Goal: Information Seeking & Learning: Learn about a topic

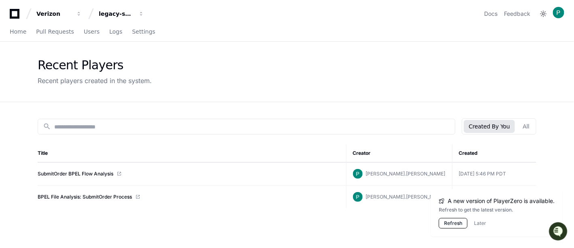
click at [451, 222] on button "Refresh" at bounding box center [453, 223] width 29 height 11
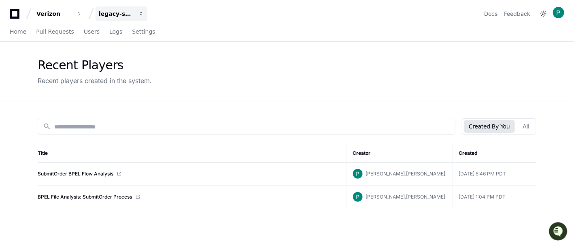
click at [71, 13] on div "legacy-services" at bounding box center [53, 14] width 35 height 8
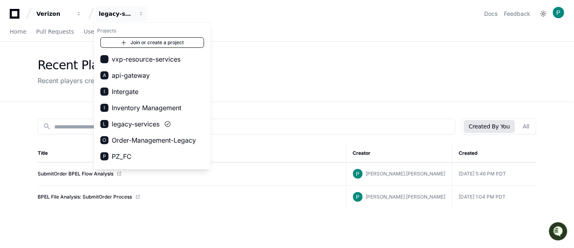
click at [144, 42] on link "Join or create a project" at bounding box center [152, 42] width 104 height 11
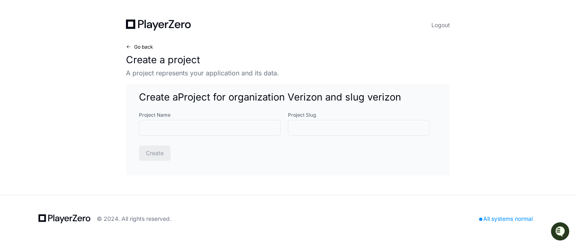
click at [143, 48] on span "Go back" at bounding box center [143, 47] width 19 height 6
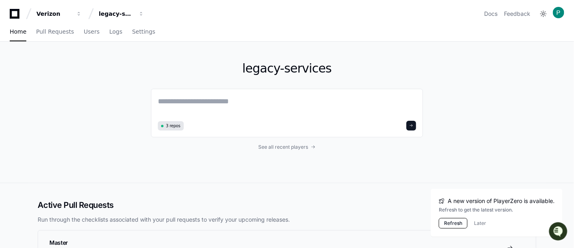
click at [450, 220] on button "Refresh" at bounding box center [453, 223] width 29 height 11
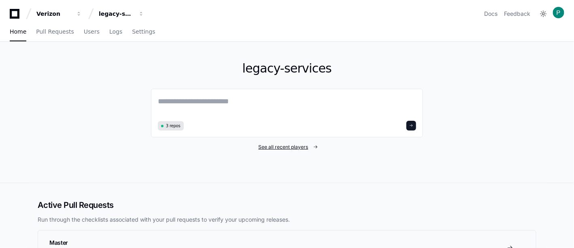
click at [286, 144] on span "See all recent players" at bounding box center [284, 147] width 50 height 6
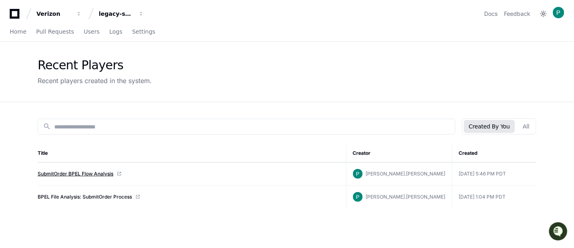
click at [83, 171] on link "SubmitOrder BPEL Flow Analysis" at bounding box center [76, 174] width 76 height 6
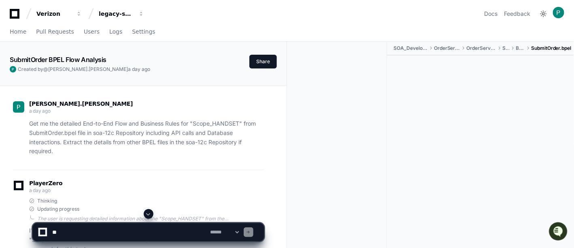
click at [55, 150] on p "Get me the detailed End-to-End Flow and Business Rules for "Scope_HANDSET" from…" at bounding box center [146, 137] width 235 height 37
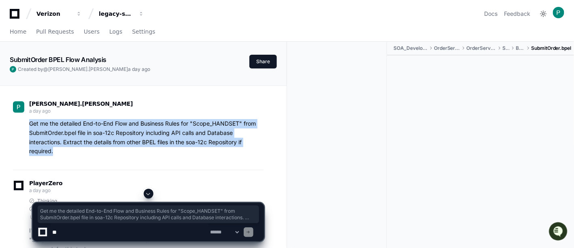
drag, startPoint x: 31, startPoint y: 124, endPoint x: 57, endPoint y: 154, distance: 39.3
click at [57, 154] on p "Get me the detailed End-to-End Flow and Business Rules for "Scope_HANDSET" from…" at bounding box center [146, 137] width 235 height 37
copy p "Get me the detailed End-to-End Flow and Business Rules for "Scope_HANDSET" from…"
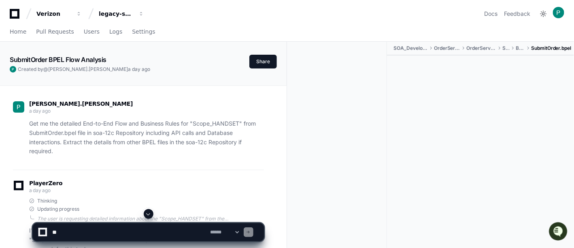
click at [104, 231] on textarea at bounding box center [130, 232] width 158 height 18
paste textarea "**********"
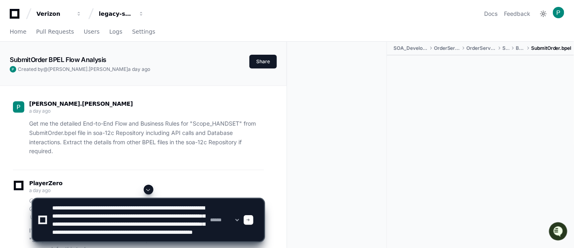
scroll to position [11, 0]
type textarea "**********"
click at [241, 219] on select "**********" at bounding box center [225, 220] width 32 height 6
select select "*********"
click at [209, 217] on select "**********" at bounding box center [225, 220] width 32 height 6
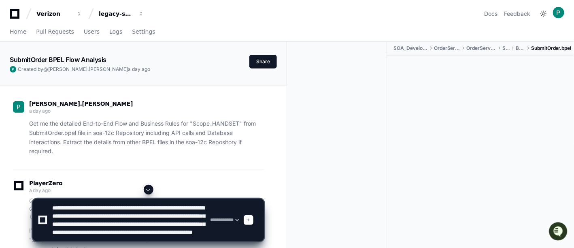
click at [145, 218] on textarea at bounding box center [130, 220] width 158 height 42
click at [251, 220] on span at bounding box center [249, 220] width 4 height 4
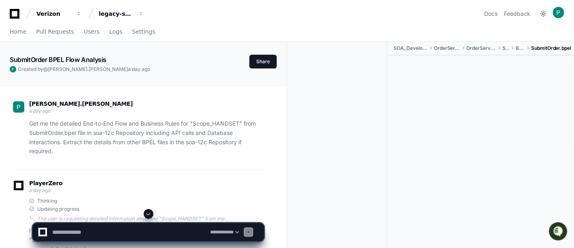
scroll to position [0, 0]
select select "*********"
click at [150, 213] on span at bounding box center [148, 214] width 6 height 6
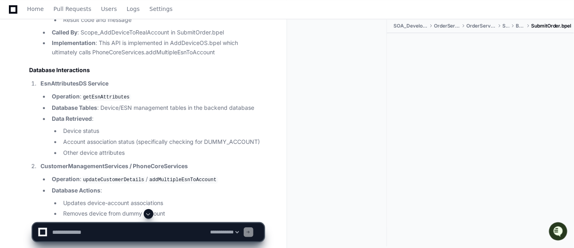
scroll to position [6643, 0]
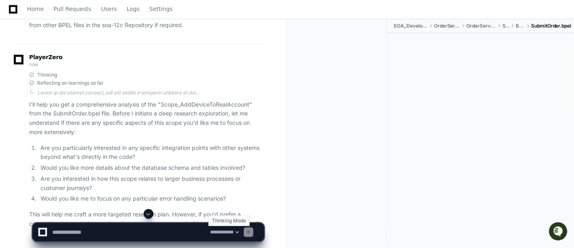
click at [241, 233] on select "**********" at bounding box center [225, 232] width 32 height 6
click at [125, 234] on textarea at bounding box center [130, 232] width 158 height 18
click at [193, 175] on ol "Are you particularly interested in any specific integration points with other s…" at bounding box center [146, 173] width 235 height 60
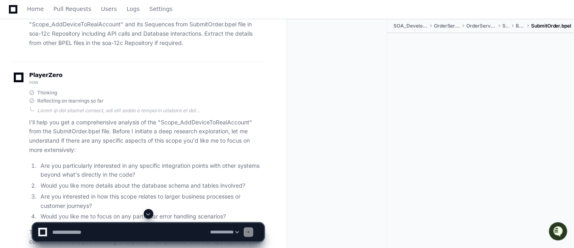
scroll to position [6625, 0]
click at [108, 235] on textarea at bounding box center [130, 232] width 158 height 18
paste textarea "**********"
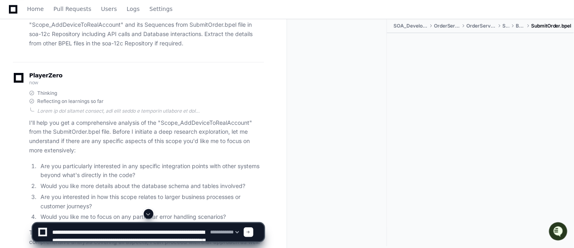
scroll to position [11, 0]
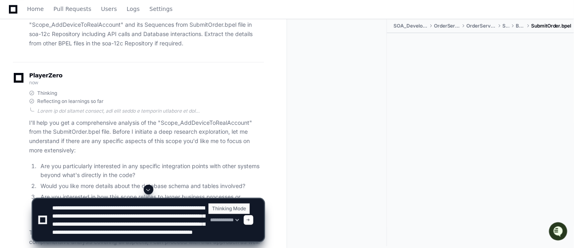
type textarea "**********"
click at [241, 222] on select "**********" at bounding box center [225, 220] width 32 height 6
select select "*****"
click at [209, 217] on select "**********" at bounding box center [225, 220] width 32 height 6
click at [61, 225] on textarea at bounding box center [130, 220] width 158 height 42
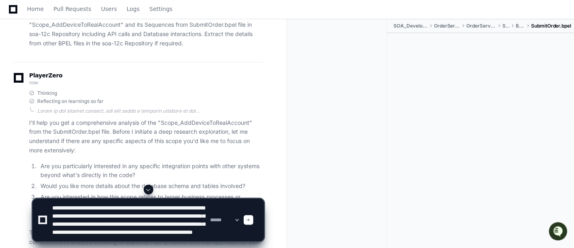
scroll to position [5, 0]
click at [251, 221] on span at bounding box center [249, 220] width 4 height 4
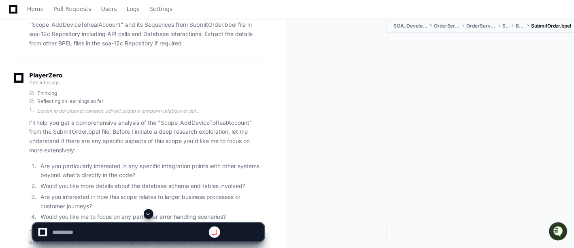
scroll to position [0, 0]
click at [147, 214] on span at bounding box center [148, 214] width 6 height 6
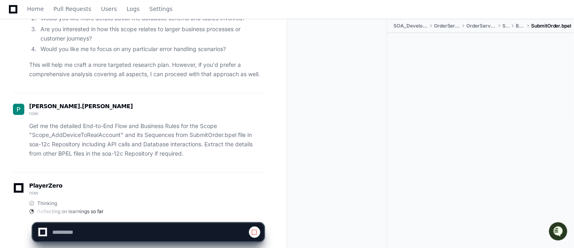
scroll to position [6805, 0]
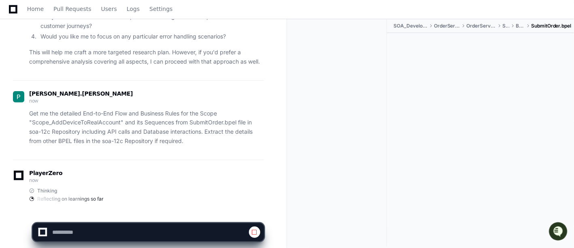
click at [240, 48] on p "This will help me craft a more targeted research plan. However, if you'd prefer…" at bounding box center [146, 57] width 235 height 19
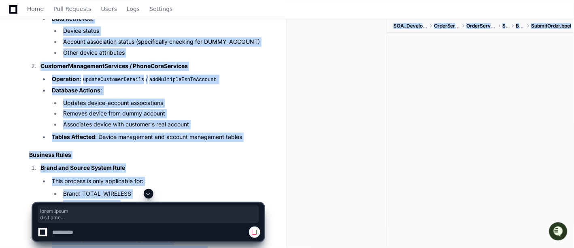
scroll to position [6285, 0]
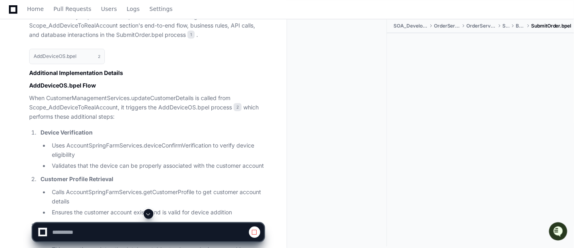
click at [149, 212] on span at bounding box center [148, 214] width 6 height 6
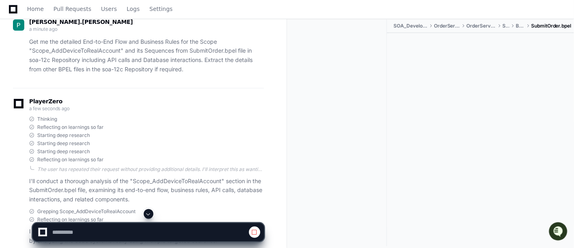
scroll to position [6975, 0]
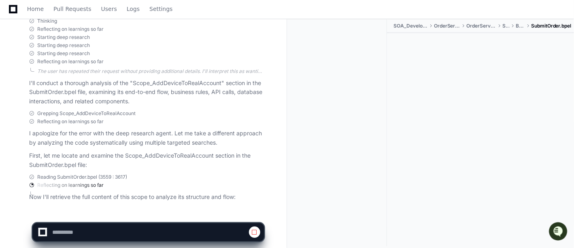
click at [253, 232] on span at bounding box center [255, 232] width 6 height 6
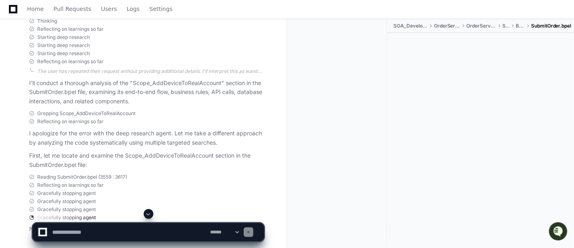
click at [346, 152] on div at bounding box center [341, 132] width 94 height 227
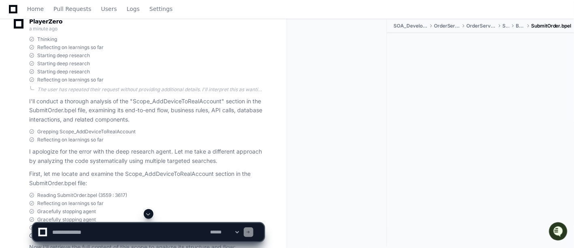
click at [346, 152] on div at bounding box center [341, 132] width 94 height 227
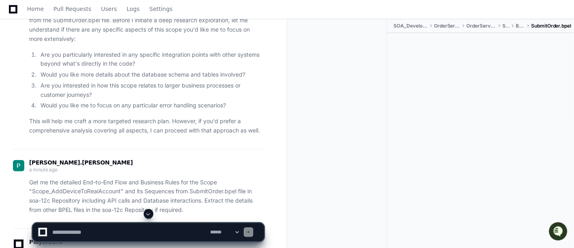
click at [346, 152] on div at bounding box center [341, 132] width 94 height 227
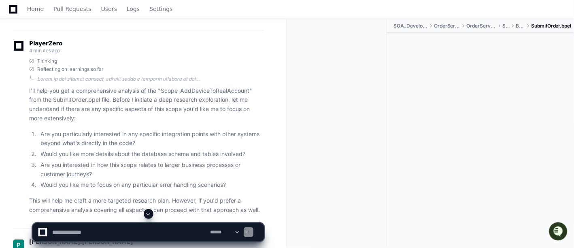
click at [346, 152] on div at bounding box center [341, 132] width 94 height 227
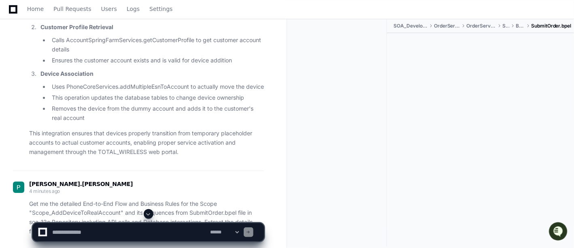
scroll to position [6435, 0]
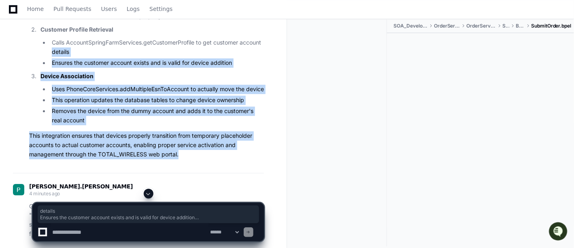
drag, startPoint x: 183, startPoint y: 137, endPoint x: 0, endPoint y: 27, distance: 213.5
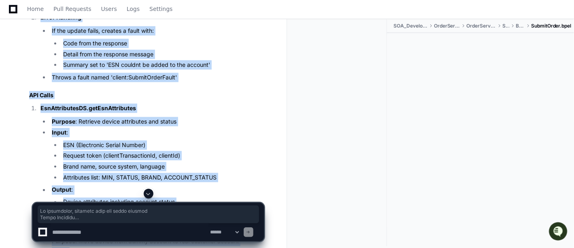
scroll to position [4706, 0]
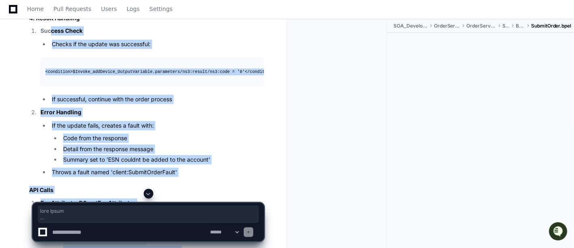
click at [146, 60] on li "Success Check Checks if the update was successful: < condition > $Invoke_addDev…" at bounding box center [151, 64] width 226 height 77
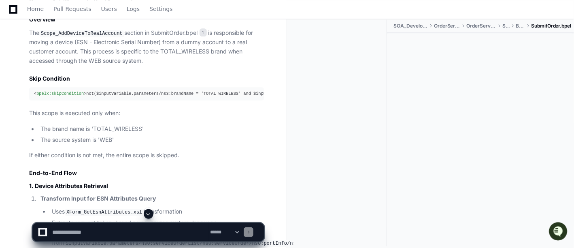
scroll to position [4129, 0]
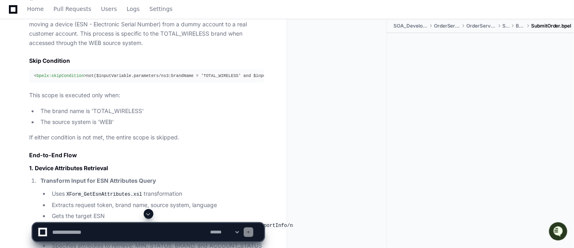
click at [102, 191] on code "XForm_GetEsnAttributes.xsl" at bounding box center [104, 194] width 79 height 7
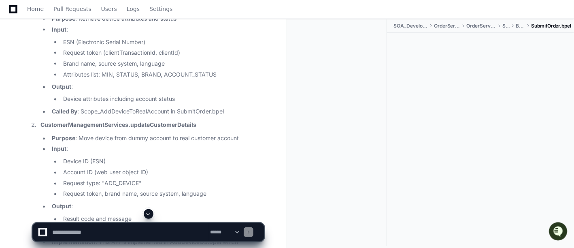
scroll to position [4850, 0]
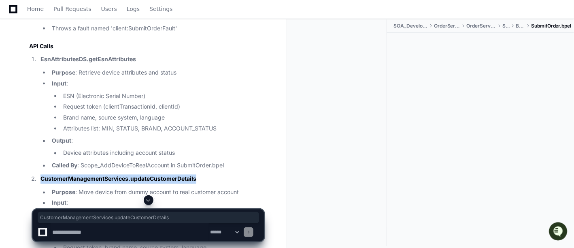
drag, startPoint x: 195, startPoint y: 151, endPoint x: 38, endPoint y: 152, distance: 157.6
click at [38, 175] on li "CustomerManagementServices.updateCustomerDetails Purpose : Move device from dum…" at bounding box center [151, 243] width 226 height 136
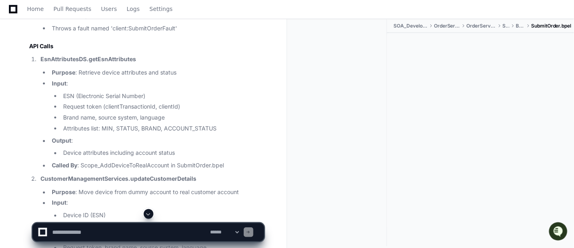
click at [201, 188] on li "Purpose : Move device from dummy account to real customer account" at bounding box center [156, 192] width 215 height 9
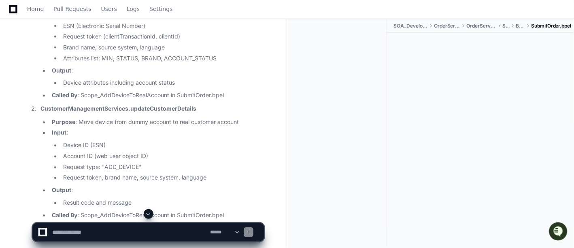
scroll to position [4922, 0]
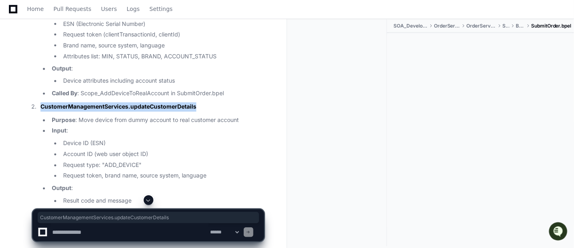
drag, startPoint x: 41, startPoint y: 80, endPoint x: 196, endPoint y: 79, distance: 155.5
click at [196, 103] on strong "CustomerManagementServices.updateCustomerDetails" at bounding box center [119, 106] width 156 height 7
copy strong "CustomerManagementServices.updateCustomerDetails"
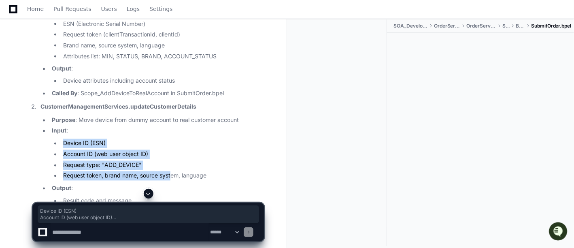
drag, startPoint x: 170, startPoint y: 147, endPoint x: 47, endPoint y: 109, distance: 128.8
click at [47, 116] on ul "Purpose : Move device from dummy account to real customer account Input : Devic…" at bounding box center [153, 177] width 224 height 122
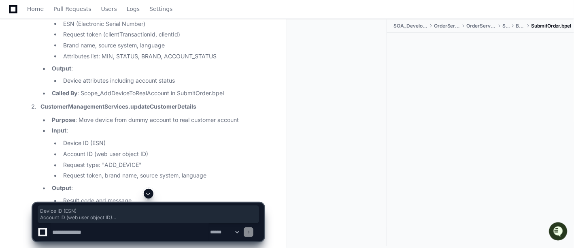
click at [120, 116] on li "Purpose : Move device from dummy account to real customer account" at bounding box center [156, 120] width 215 height 9
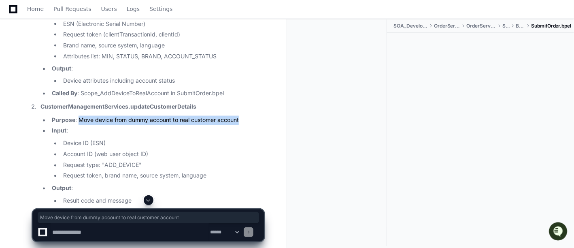
drag, startPoint x: 248, startPoint y: 88, endPoint x: 79, endPoint y: 91, distance: 168.1
click at [79, 116] on li "Purpose : Move device from dummy account to real customer account" at bounding box center [156, 120] width 215 height 9
copy li "Move device from dummy account to real customer account"
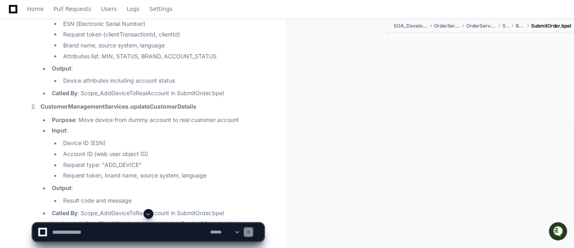
click at [179, 171] on li "Request token, brand name, source system, language" at bounding box center [162, 175] width 203 height 9
click at [145, 196] on li "Result code and message" at bounding box center [162, 200] width 203 height 9
click at [132, 209] on li "Called By : Scope_AddDeviceToRealAccount in SubmitOrder.bpel" at bounding box center [156, 213] width 215 height 9
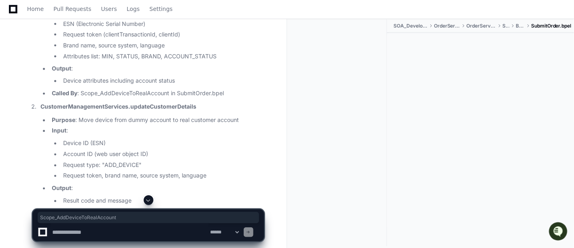
click at [132, 209] on li "Called By : Scope_AddDeviceToRealAccount in SubmitOrder.bpel" at bounding box center [156, 213] width 215 height 9
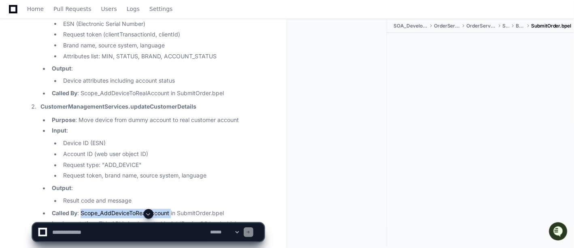
click at [203, 209] on li "Called By : Scope_AddDeviceToRealAccount in SubmitOrder.bpel" at bounding box center [156, 213] width 215 height 9
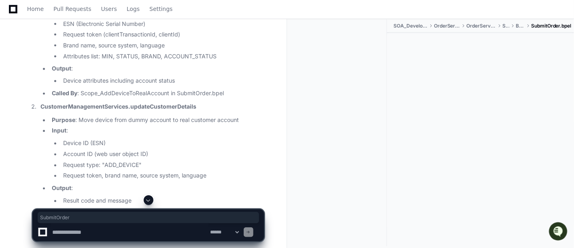
click at [203, 209] on li "Called By : Scope_AddDeviceToRealAccount in SubmitOrder.bpel" at bounding box center [156, 213] width 215 height 9
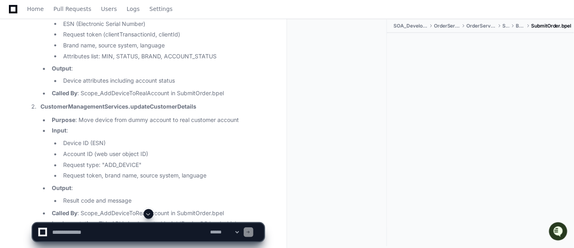
click at [326, 179] on div at bounding box center [341, 132] width 94 height 227
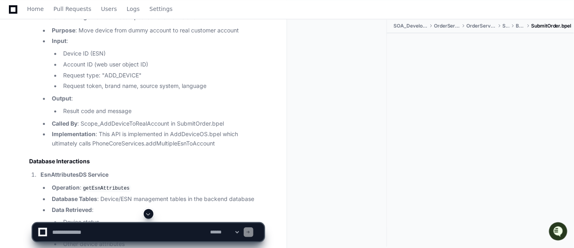
scroll to position [5030, 0]
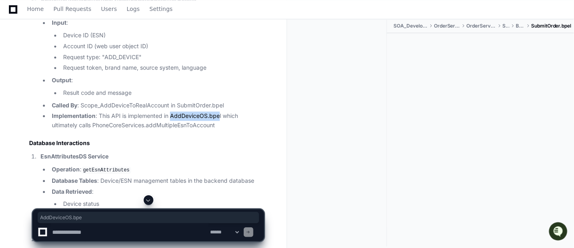
drag, startPoint x: 172, startPoint y: 86, endPoint x: 220, endPoint y: 88, distance: 47.8
click at [220, 111] on li "Implementation : This API is implemented in AddDeviceOS.bpel which ultimately c…" at bounding box center [156, 120] width 215 height 19
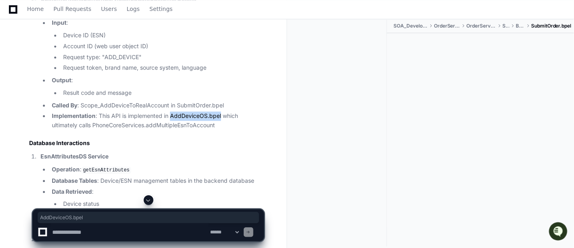
drag, startPoint x: 170, startPoint y: 88, endPoint x: 221, endPoint y: 88, distance: 51.0
click at [221, 111] on li "Implementation : This API is implemented in AddDeviceOS.bpel which ultimately c…" at bounding box center [156, 120] width 215 height 19
copy li "AddDeviceOS.bpel"
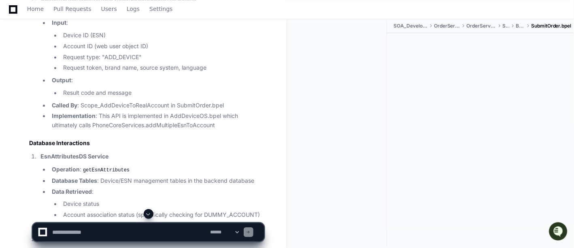
click at [342, 102] on div at bounding box center [341, 132] width 94 height 227
click at [116, 152] on p "EsnAttributesDS Service" at bounding box center [153, 156] width 224 height 9
click at [120, 101] on li "Called By : Scope_AddDeviceToRealAccount in SubmitOrder.bpel" at bounding box center [156, 105] width 215 height 9
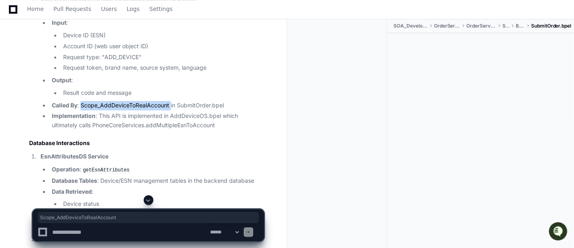
click at [206, 101] on li "Called By : Scope_AddDeviceToRealAccount in SubmitOrder.bpel" at bounding box center [156, 105] width 215 height 9
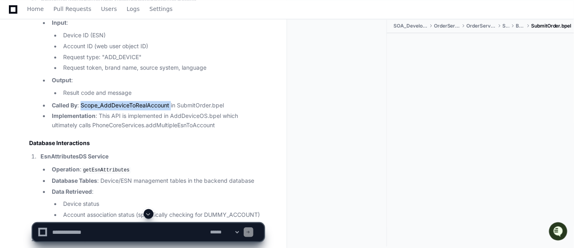
click at [206, 101] on li "Called By : Scope_AddDeviceToRealAccount in SubmitOrder.bpel" at bounding box center [156, 105] width 215 height 9
click at [236, 111] on li "Implementation : This API is implemented in AddDeviceOS.bpel which ultimately c…" at bounding box center [156, 120] width 215 height 19
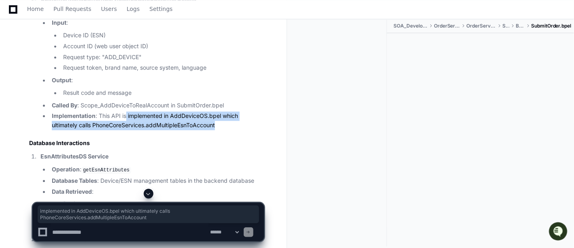
drag, startPoint x: 229, startPoint y: 100, endPoint x: 127, endPoint y: 88, distance: 103.2
click at [127, 111] on li "Implementation : This API is implemented in AddDeviceOS.bpel which ultimately c…" at bounding box center [156, 120] width 215 height 19
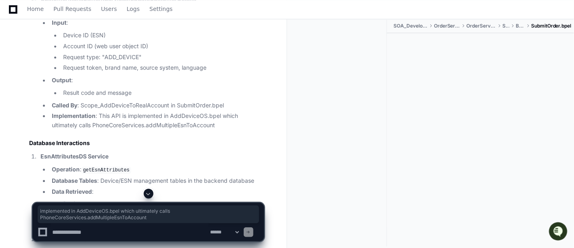
click at [199, 103] on article "Now, I'll compile all the information collected to create a comprehensive end-t…" at bounding box center [146, 170] width 235 height 2249
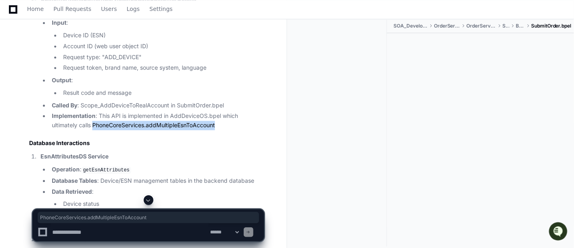
drag, startPoint x: 92, startPoint y: 97, endPoint x: 218, endPoint y: 100, distance: 125.6
click at [218, 111] on li "Implementation : This API is implemented in AddDeviceOS.bpel which ultimately c…" at bounding box center [156, 120] width 215 height 19
copy li "PhoneCoreServices.addMultipleEsnToAccount"
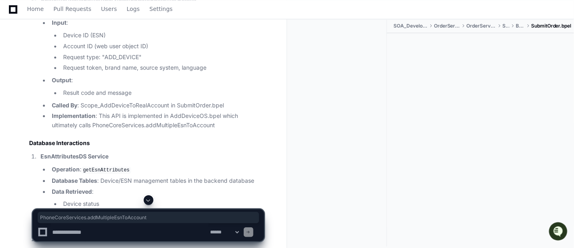
click at [146, 122] on article "Now, I'll compile all the information collected to create a comprehensive end-t…" at bounding box center [146, 170] width 235 height 2249
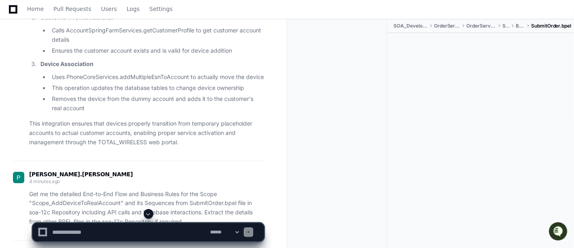
scroll to position [6488, 0]
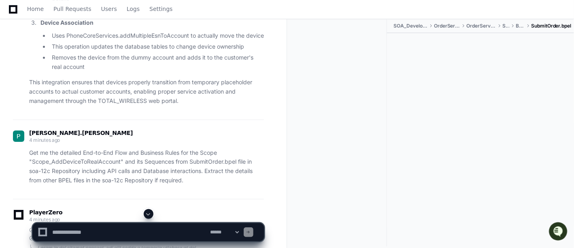
click at [87, 229] on textarea at bounding box center [130, 232] width 158 height 18
paste textarea "**********"
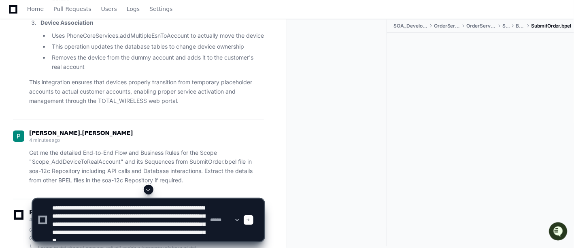
scroll to position [11, 0]
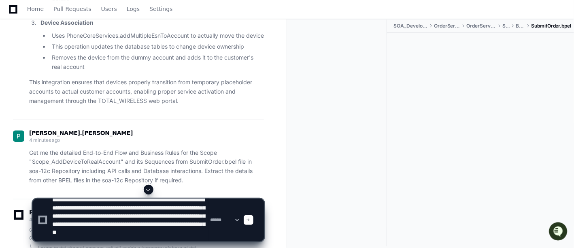
type textarea "**********"
click at [251, 219] on span at bounding box center [249, 220] width 4 height 4
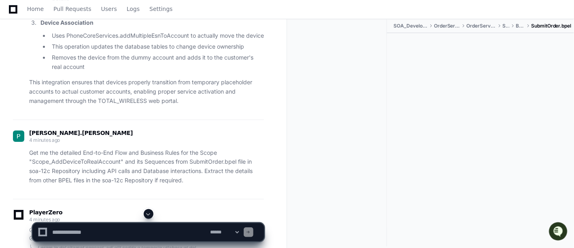
scroll to position [0, 0]
click at [149, 214] on span at bounding box center [148, 214] width 6 height 6
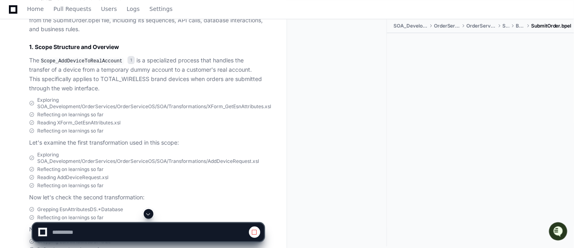
scroll to position [7459, 0]
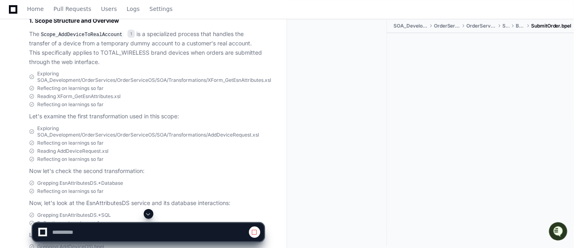
click at [147, 213] on span at bounding box center [148, 214] width 6 height 6
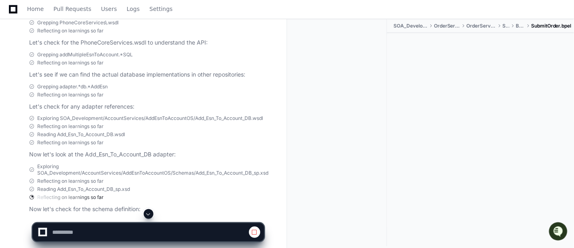
scroll to position [7997, 0]
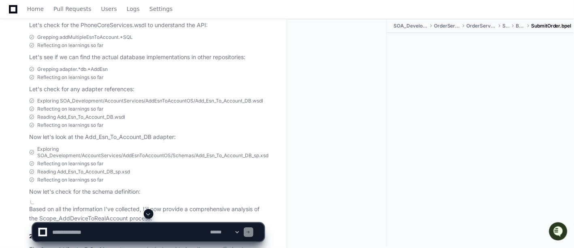
click at [149, 216] on span at bounding box center [148, 214] width 6 height 6
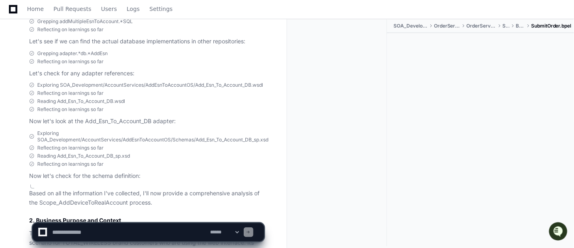
scroll to position [8086, 0]
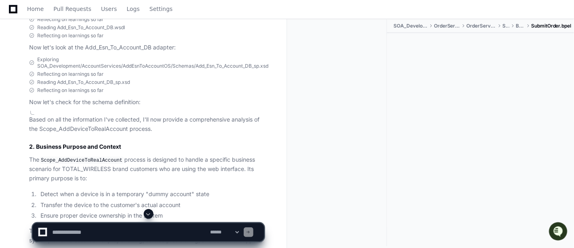
click at [147, 212] on span at bounding box center [148, 214] width 6 height 6
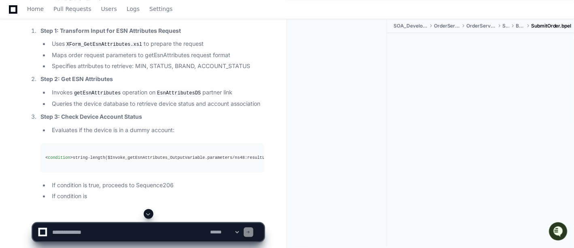
scroll to position [8436, 0]
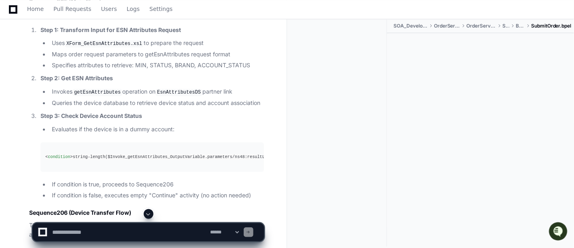
click at [148, 216] on span at bounding box center [148, 214] width 6 height 6
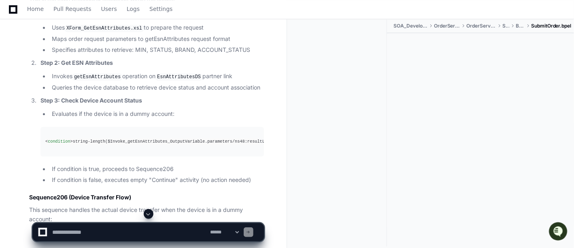
scroll to position [8500, 0]
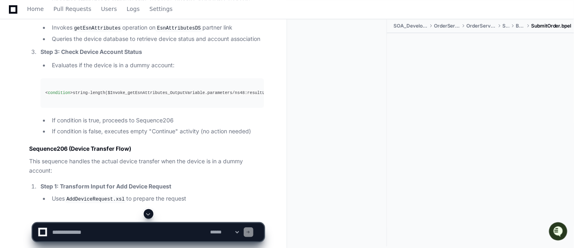
click at [148, 215] on span at bounding box center [148, 214] width 6 height 6
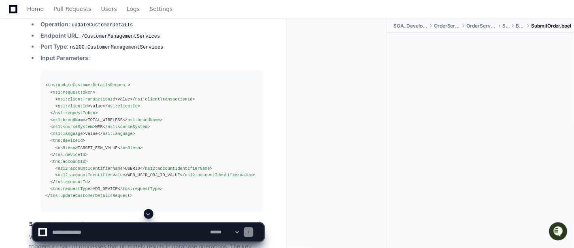
scroll to position [9246, 0]
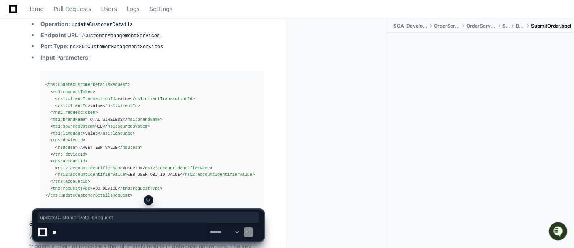
click at [94, 82] on span "tns:updateCustomerDetailsRequest" at bounding box center [88, 84] width 80 height 5
click at [147, 130] on div "< tns:updateCustomerDetailsRequest > < ns1:requestToken > < ns1:clientTransacti…" at bounding box center [152, 140] width 214 height 118
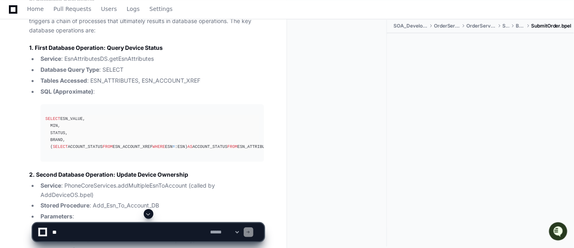
scroll to position [9516, 0]
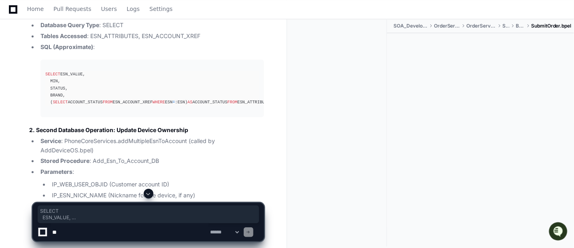
drag, startPoint x: 46, startPoint y: 68, endPoint x: 89, endPoint y: 129, distance: 74.7
click at [89, 106] on div "SELECT ESN_VALUE, MIN, STATUS, BRAND, ( SELECT ACCOUNT_STATUS FROM ESN_ACCOUNT_…" at bounding box center [152, 88] width 214 height 35
copy div "SELECT ESN_VALUE, MIN, STATUS, BRAND, ( SELECT ACCOUNT_STATUS FROM ESN_ACCOUNT_…"
click at [387, 165] on div at bounding box center [341, 132] width 94 height 227
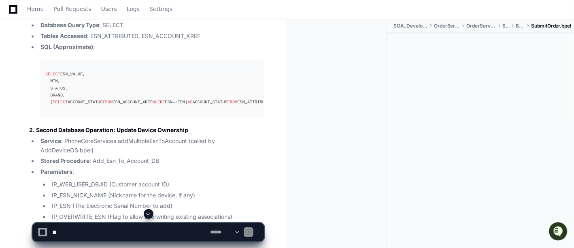
click at [156, 134] on h3 "2. Second Database Operation: Update Device Ownership" at bounding box center [146, 130] width 235 height 8
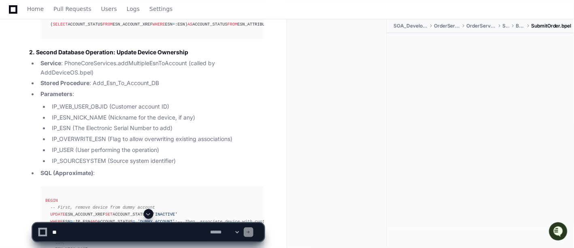
scroll to position [9606, 0]
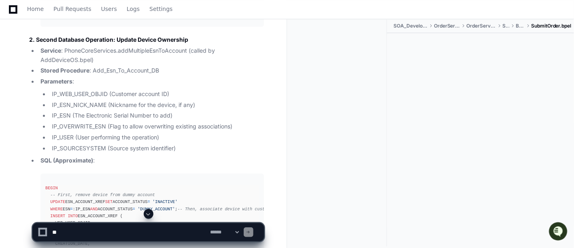
click at [109, 75] on li "Stored Procedure : Add_Esn_To_Account_DB" at bounding box center [151, 70] width 226 height 9
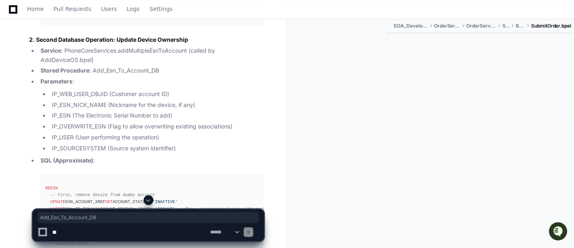
click at [215, 142] on li "IP_USER (User performing the operation)" at bounding box center [156, 137] width 215 height 9
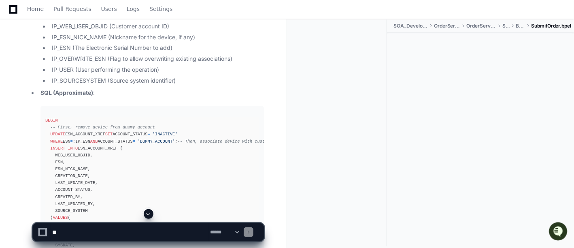
scroll to position [9696, 0]
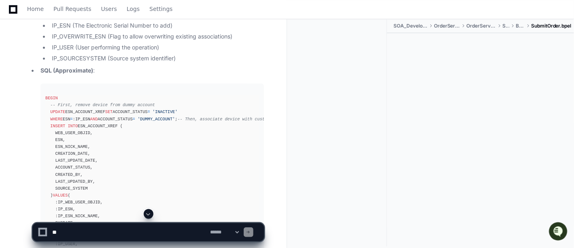
click at [161, 52] on li "IP_USER (User performing the operation)" at bounding box center [156, 47] width 215 height 9
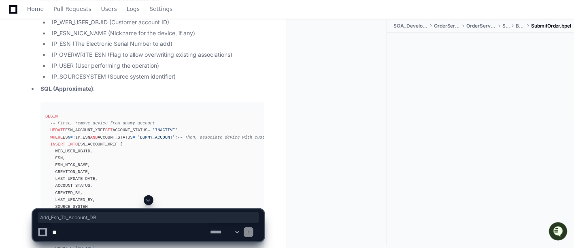
copy li "Add_Esn_To_Account_DB"
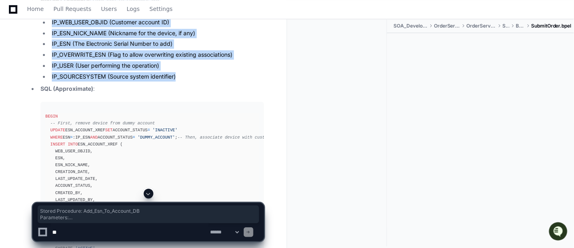
drag, startPoint x: 181, startPoint y: 105, endPoint x: 35, endPoint y: 31, distance: 164.1
click at [35, 31] on ul "Service : PhoneCoreServices.addMultipleEsnToAccount (called by AddDeviceOS.bpel…" at bounding box center [146, 149] width 235 height 351
copy ul "Stored Procedure : Add_Esn_To_Account_DB Parameters : IP_WEB_USER_OBJID (Custom…"
click at [193, 70] on li "IP_USER (User performing the operation)" at bounding box center [156, 65] width 215 height 9
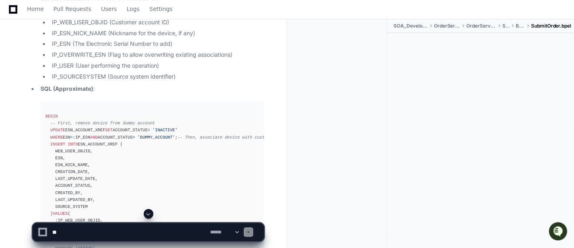
click at [121, 181] on div "BEGIN -- First, remove device from dummy account UPDATE ESN_ACCOUNT_XREF SET AC…" at bounding box center [152, 213] width 214 height 201
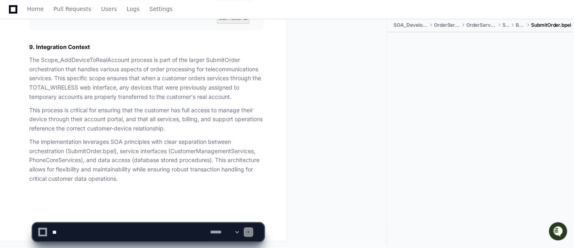
scroll to position [11031, 0]
click at [127, 230] on textarea at bounding box center [130, 232] width 158 height 18
paste textarea "**********"
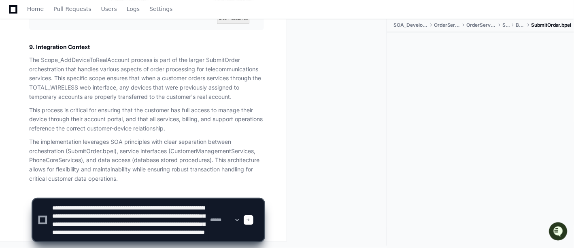
scroll to position [11, 0]
type textarea "**********"
click at [251, 218] on span at bounding box center [249, 220] width 4 height 4
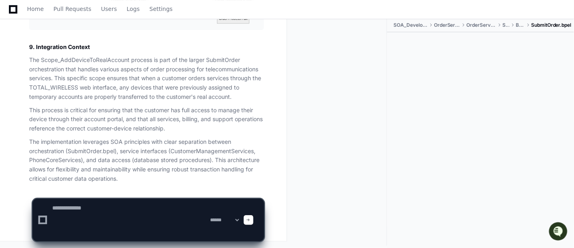
scroll to position [0, 0]
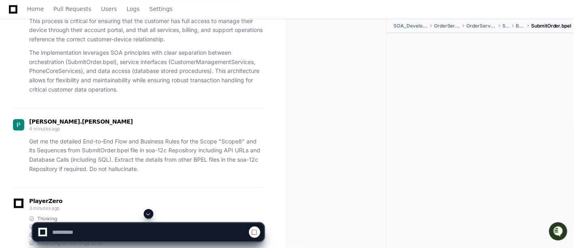
click at [151, 212] on span at bounding box center [148, 214] width 6 height 6
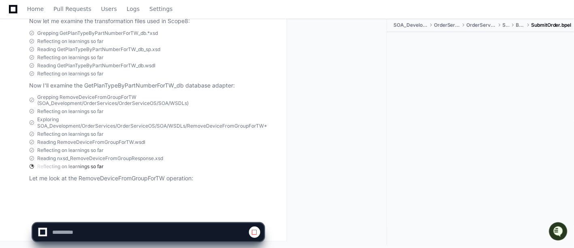
scroll to position [11618, 0]
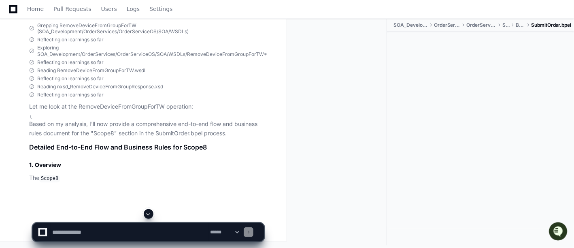
click at [216, 90] on div "Reading nxsd_RemoveDeviceFromGroupResponse.xsd" at bounding box center [146, 87] width 235 height 6
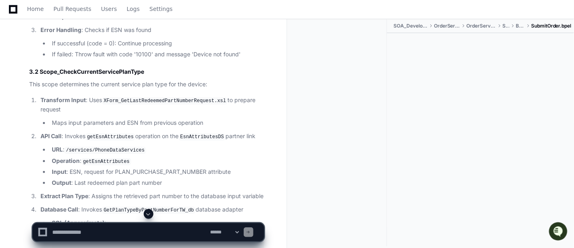
scroll to position [12246, 0]
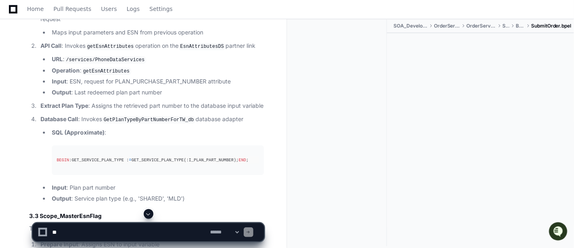
scroll to position [12246, 0]
click at [74, 231] on textarea at bounding box center [130, 232] width 158 height 18
paste textarea "**********"
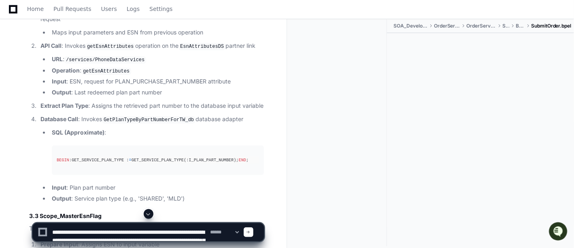
scroll to position [11, 0]
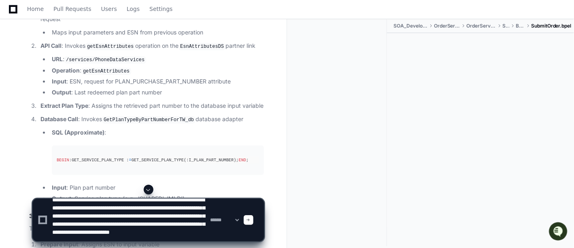
click at [162, 202] on textarea at bounding box center [130, 220] width 158 height 42
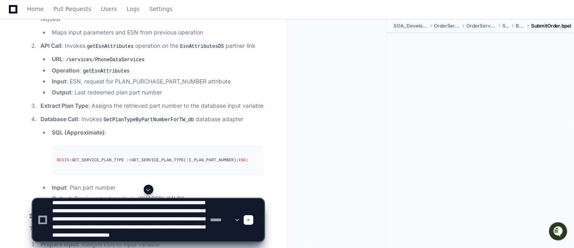
click at [66, 201] on textarea at bounding box center [130, 220] width 158 height 42
click at [75, 205] on textarea at bounding box center [130, 220] width 158 height 42
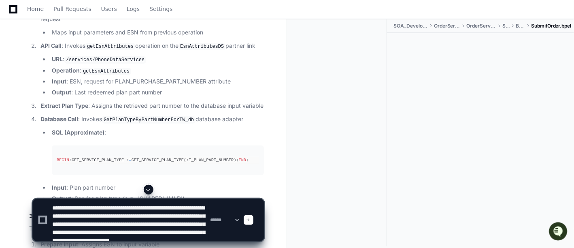
drag, startPoint x: 81, startPoint y: 205, endPoint x: 33, endPoint y: 204, distance: 47.8
click at [33, 204] on div "**********" at bounding box center [148, 219] width 232 height 43
click at [94, 208] on textarea at bounding box center [130, 220] width 158 height 42
click at [38, 207] on div "**********" at bounding box center [149, 220] width 222 height 42
click at [74, 207] on textarea at bounding box center [130, 220] width 158 height 42
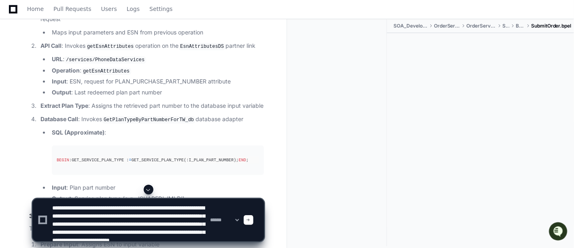
click at [74, 207] on textarea at bounding box center [130, 220] width 158 height 42
click at [145, 218] on textarea at bounding box center [130, 220] width 158 height 42
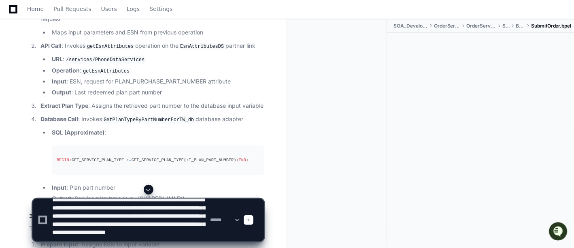
click at [178, 223] on textarea at bounding box center [130, 220] width 158 height 42
drag, startPoint x: 51, startPoint y: 230, endPoint x: 94, endPoint y: 228, distance: 43.4
click at [94, 228] on textarea at bounding box center [130, 220] width 158 height 42
click at [108, 235] on textarea at bounding box center [130, 220] width 158 height 42
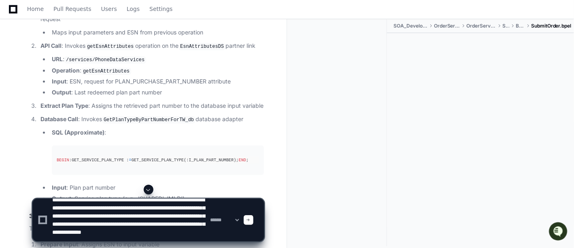
type textarea "**********"
click at [158, 228] on textarea at bounding box center [130, 220] width 158 height 42
click at [251, 219] on span at bounding box center [249, 220] width 4 height 4
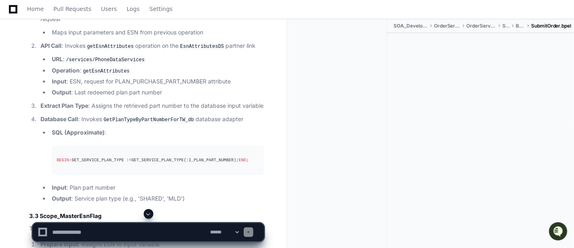
scroll to position [0, 0]
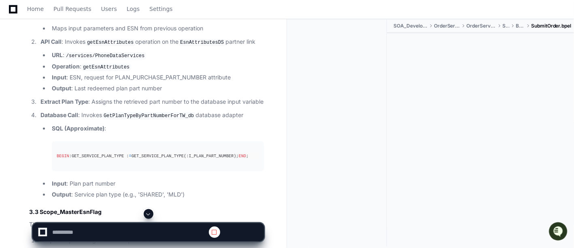
click at [150, 213] on span at bounding box center [148, 214] width 6 height 6
click at [147, 213] on span at bounding box center [148, 214] width 6 height 6
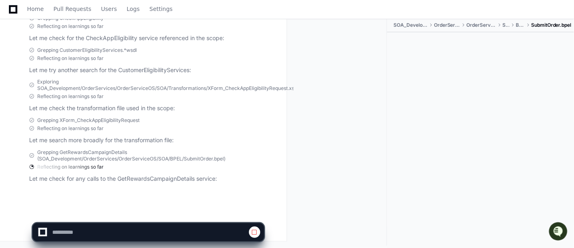
scroll to position [16696, 0]
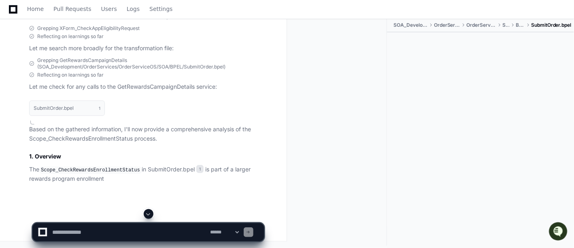
click at [188, 21] on p "Let me check the transformation file used in the scope:" at bounding box center [146, 16] width 235 height 9
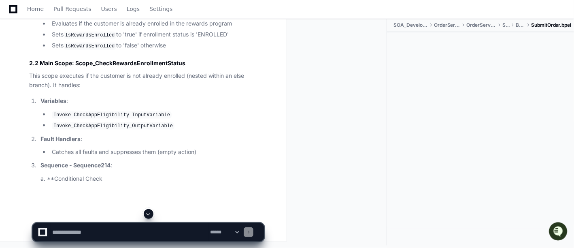
scroll to position [17031, 0]
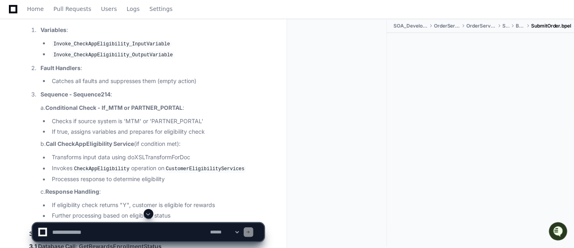
drag, startPoint x: 126, startPoint y: 128, endPoint x: 145, endPoint y: 130, distance: 19.1
drag, startPoint x: 126, startPoint y: 129, endPoint x: 246, endPoint y: 129, distance: 119.9
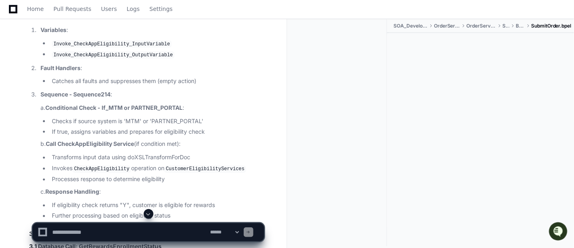
drag, startPoint x: 199, startPoint y: 128, endPoint x: 139, endPoint y: 127, distance: 60.4
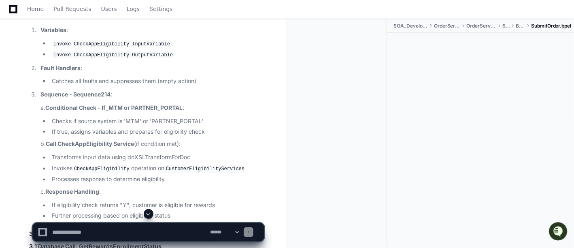
drag, startPoint x: 249, startPoint y: 128, endPoint x: 158, endPoint y: 123, distance: 90.4
drag, startPoint x: 124, startPoint y: 129, endPoint x: 165, endPoint y: 129, distance: 40.9
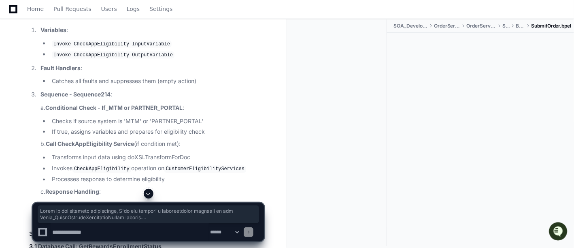
drag, startPoint x: 192, startPoint y: 129, endPoint x: 248, endPoint y: 127, distance: 55.9
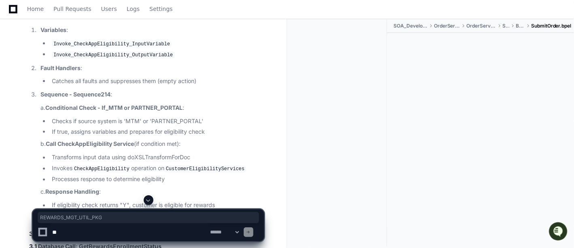
scroll to position [17031, 0]
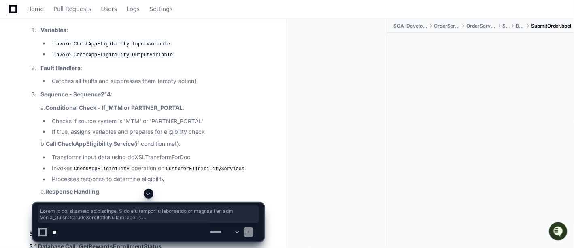
drag, startPoint x: 211, startPoint y: 141, endPoint x: 246, endPoint y: 124, distance: 39.2
drag, startPoint x: 210, startPoint y: 163, endPoint x: 228, endPoint y: 167, distance: 19.1
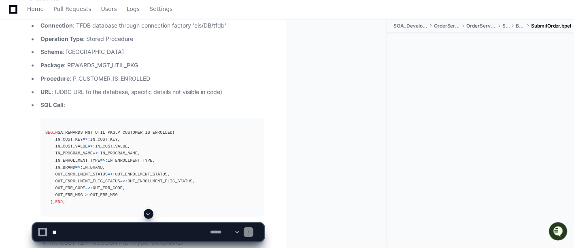
scroll to position [17247, 0]
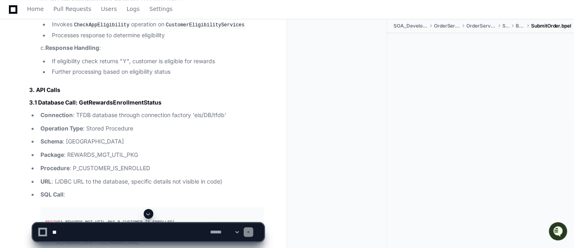
scroll to position [17193, 0]
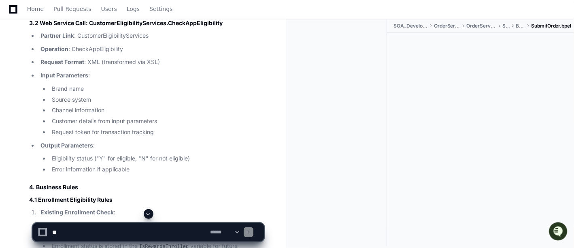
scroll to position [17643, 0]
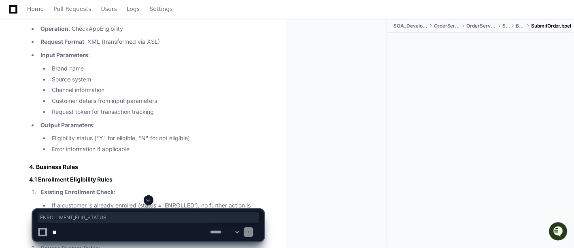
drag, startPoint x: 66, startPoint y: 169, endPoint x: 142, endPoint y: 168, distance: 76.2
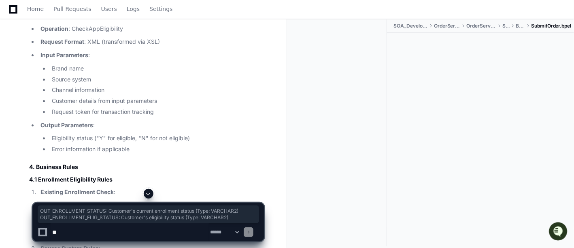
drag, startPoint x: 83, startPoint y: 177, endPoint x: 45, endPoint y: 150, distance: 47.7
copy ul "OUT_ENROLLMENT_STATUS: Customer's current enrollment status (Type: VARCHAR2) OU…"
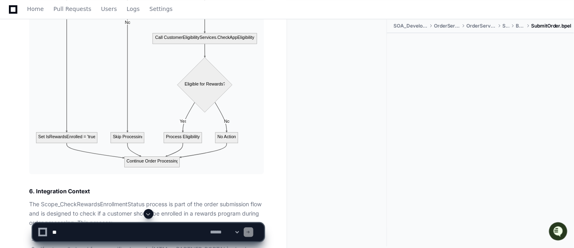
scroll to position [18490, 0]
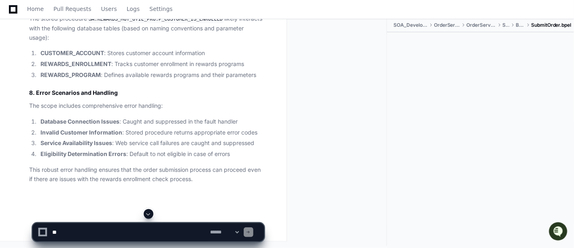
scroll to position [19004, 0]
click at [91, 230] on textarea at bounding box center [130, 232] width 158 height 18
paste textarea "**********"
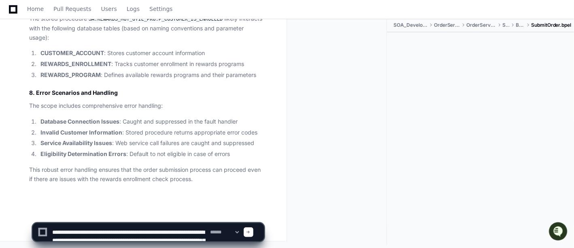
scroll to position [11, 0]
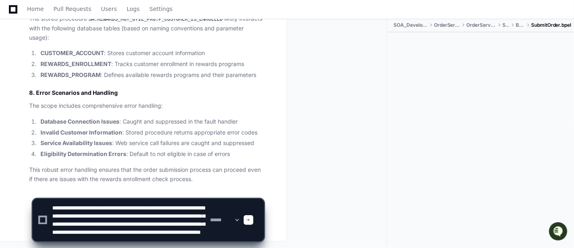
type textarea "**********"
click at [251, 219] on span at bounding box center [249, 220] width 4 height 4
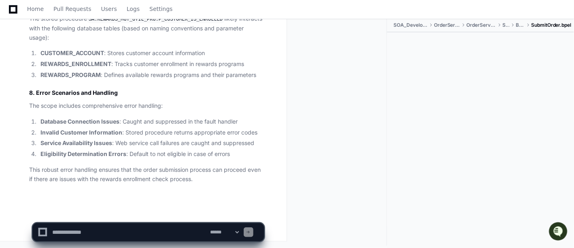
scroll to position [0, 0]
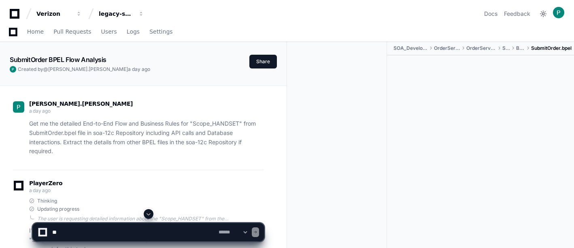
click at [150, 215] on span at bounding box center [148, 214] width 6 height 6
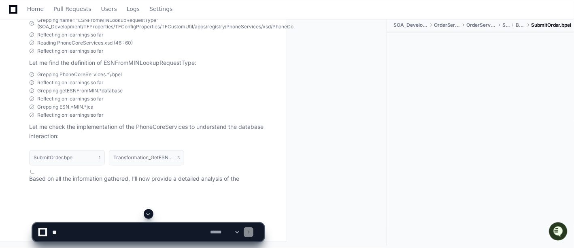
scroll to position [19696, 0]
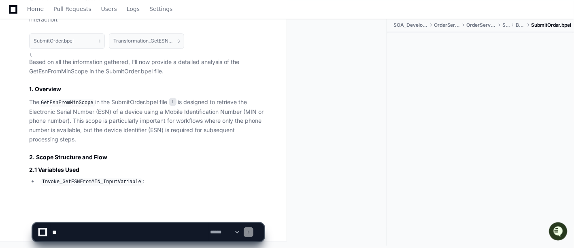
scroll to position [19813, 0]
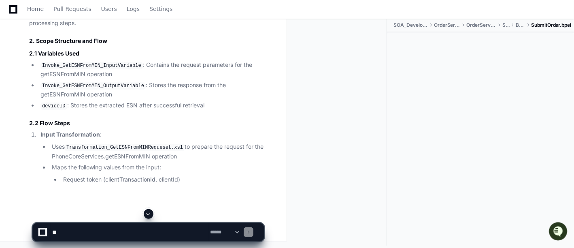
click at [150, 215] on span at bounding box center [148, 214] width 6 height 6
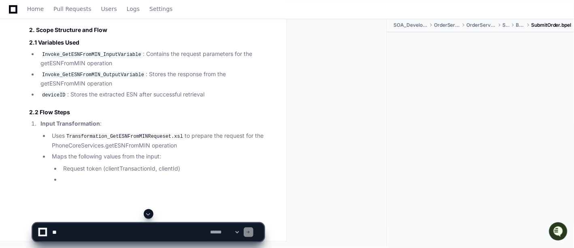
scroll to position [19928, 0]
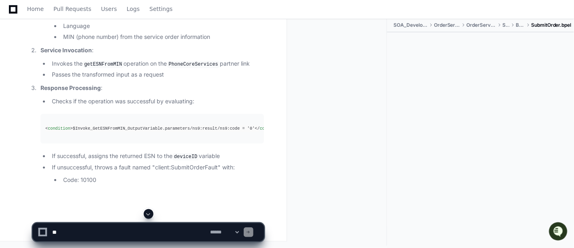
drag, startPoint x: 160, startPoint y: 97, endPoint x: 111, endPoint y: 65, distance: 58.9
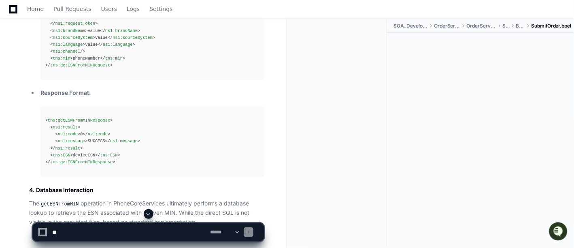
scroll to position [20288, 0]
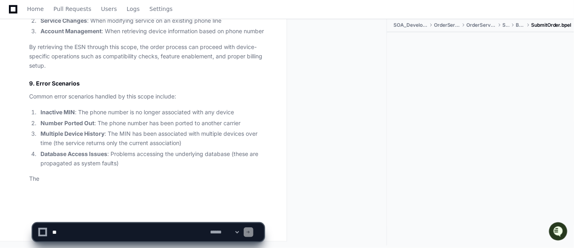
scroll to position [21533, 0]
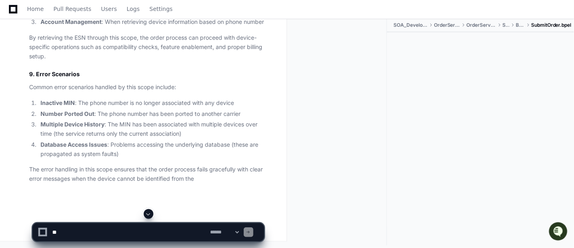
click at [149, 215] on span at bounding box center [148, 214] width 6 height 6
click at [149, 215] on app-app-chat-input "**********" at bounding box center [148, 225] width 232 height 32
click at [163, 171] on p "The error handling in this scope ensures that the order process fails gracefull…" at bounding box center [146, 174] width 235 height 19
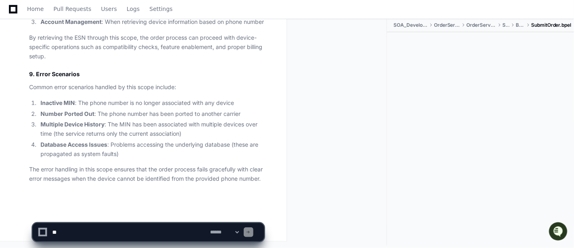
click at [156, 165] on p "The error handling in this scope ensures that the order process fails gracefull…" at bounding box center [146, 174] width 235 height 19
click at [64, 98] on li "Inactive MIN : The phone number is no longer associated with any device" at bounding box center [151, 102] width 226 height 9
click at [69, 122] on li "Multiple Device History : The MIN has been associated with multiple devices ove…" at bounding box center [151, 129] width 226 height 19
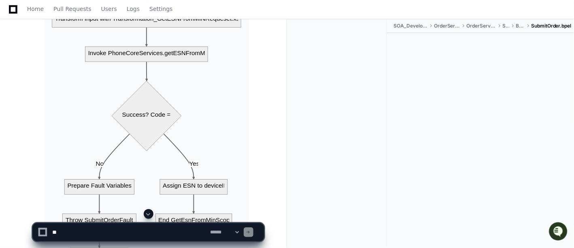
scroll to position [20939, 0]
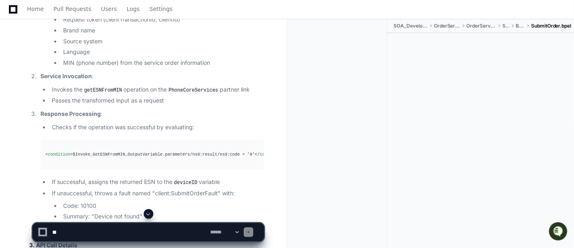
scroll to position [19859, 0]
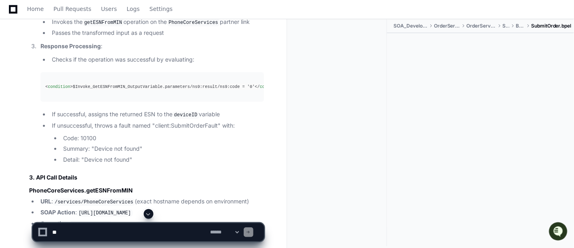
scroll to position [20003, 0]
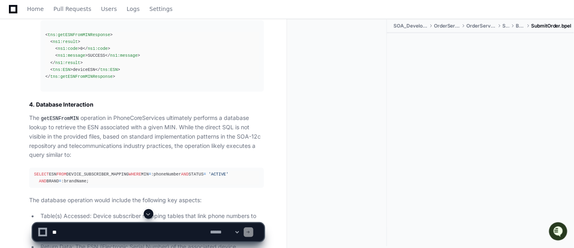
scroll to position [20309, 0]
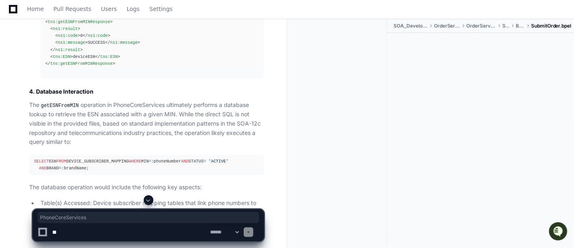
copy article "PhoneCoreServices.getESNFromMIN"
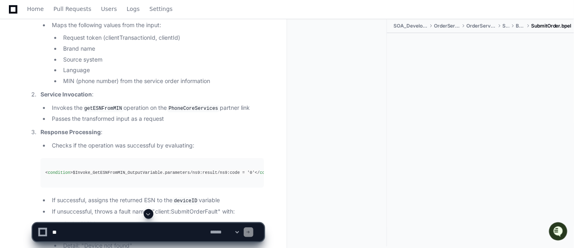
scroll to position [19877, 0]
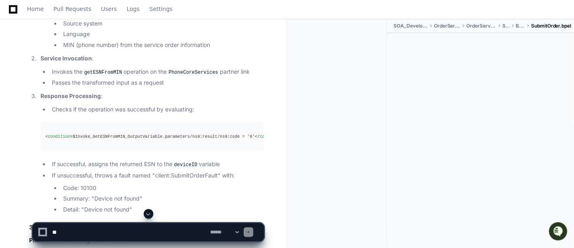
scroll to position [20039, 0]
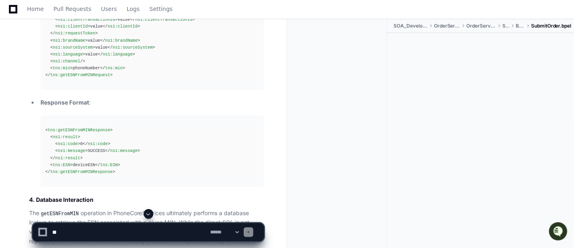
scroll to position [20219, 0]
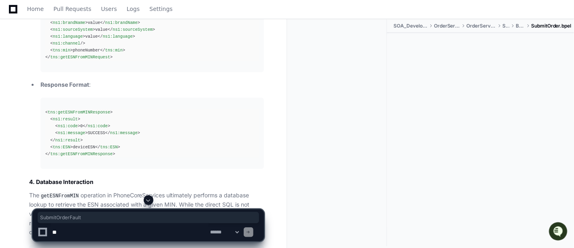
drag, startPoint x: 67, startPoint y: 52, endPoint x: 228, endPoint y: 50, distance: 161.6
drag, startPoint x: 156, startPoint y: 52, endPoint x: 43, endPoint y: 56, distance: 112.3
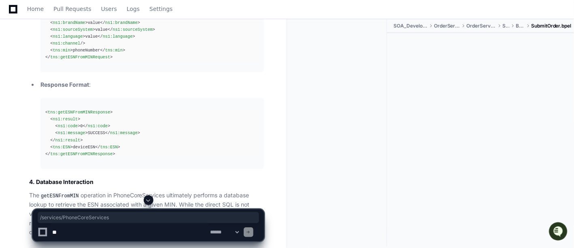
drag, startPoint x: 57, startPoint y: 140, endPoint x: 128, endPoint y: 142, distance: 71.3
copy code "/services/PhoneCoreServices"
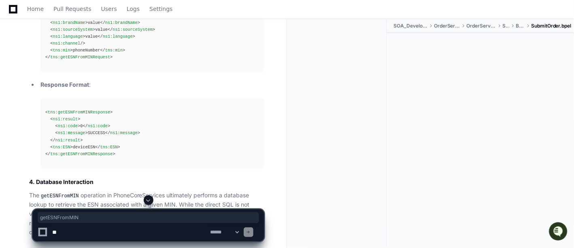
copy code "getESNFromMIN"
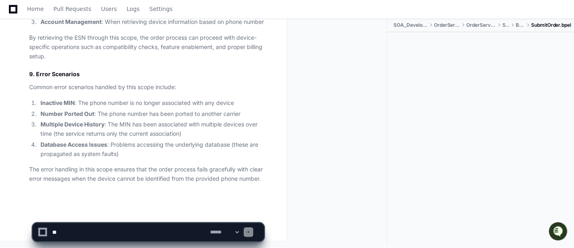
scroll to position [21551, 0]
click at [320, 109] on div at bounding box center [341, 132] width 94 height 227
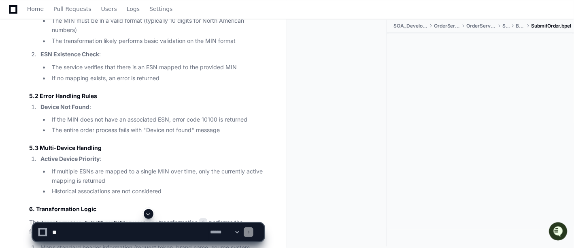
scroll to position [20669, 0]
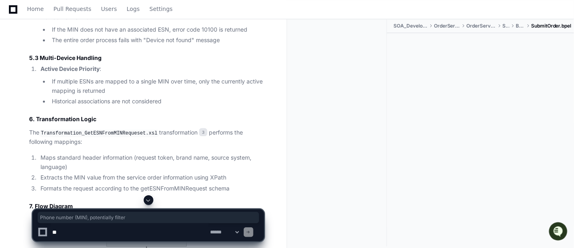
drag, startPoint x: 88, startPoint y: 96, endPoint x: 187, endPoint y: 98, distance: 99.3
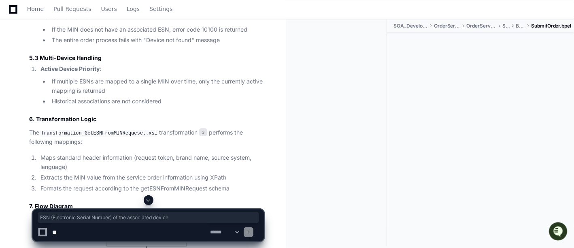
drag, startPoint x: 241, startPoint y: 109, endPoint x: 86, endPoint y: 109, distance: 155.1
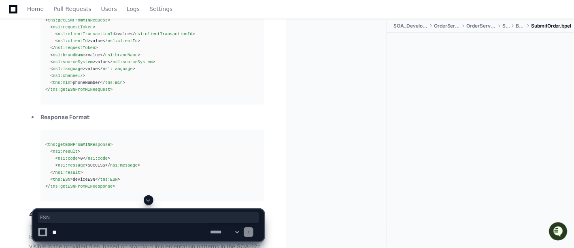
scroll to position [20183, 0]
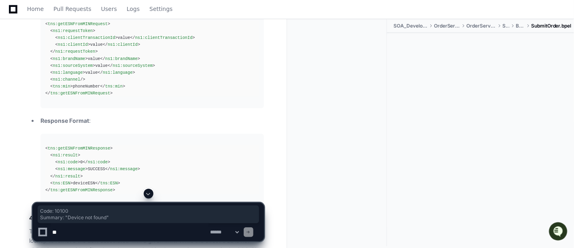
drag, startPoint x: 156, startPoint y: 122, endPoint x: 55, endPoint y: 117, distance: 100.2
copy ul "Code: 10100 Summary: "Device not found""
click at [410, 92] on div at bounding box center [480, 131] width 187 height 196
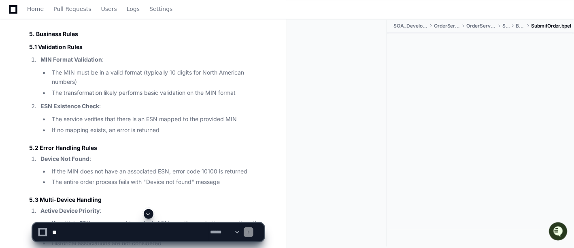
scroll to position [20525, 0]
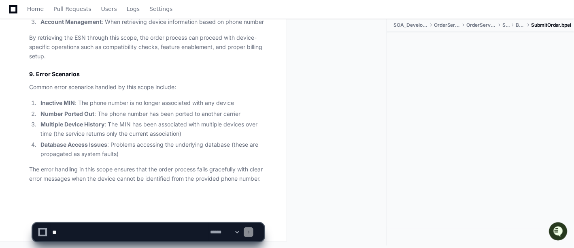
scroll to position [21551, 0]
click at [97, 233] on textarea at bounding box center [130, 232] width 158 height 18
paste textarea "**********"
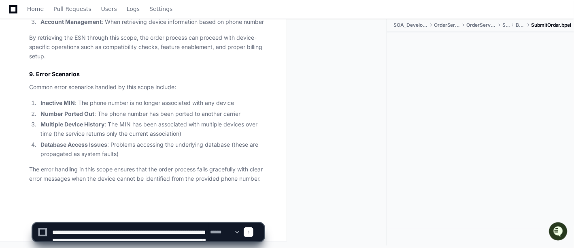
scroll to position [11, 0]
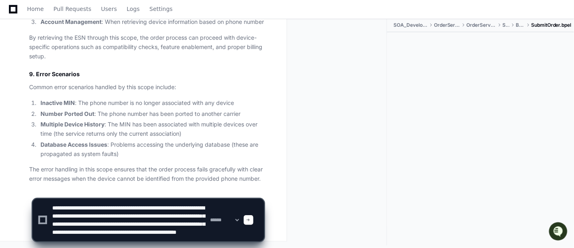
click at [82, 206] on textarea at bounding box center [130, 220] width 158 height 42
type textarea "**********"
click at [251, 220] on span at bounding box center [249, 220] width 4 height 4
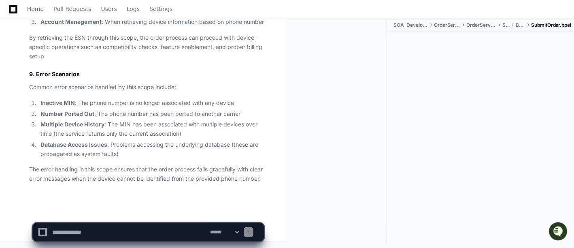
scroll to position [0, 0]
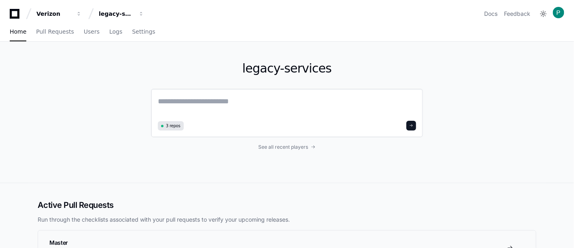
click at [209, 96] on textarea at bounding box center [287, 107] width 258 height 23
paste textarea "**********"
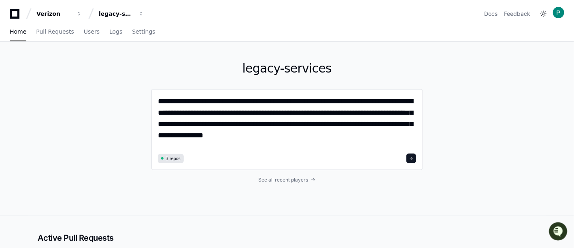
type textarea "**********"
click at [414, 156] on span at bounding box center [412, 158] width 4 height 4
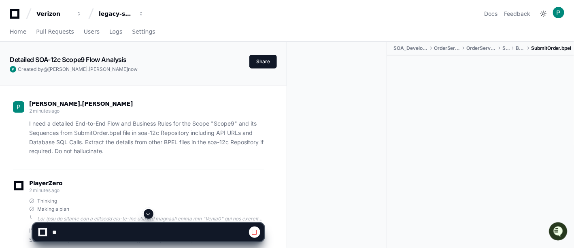
click at [148, 215] on span at bounding box center [148, 214] width 6 height 6
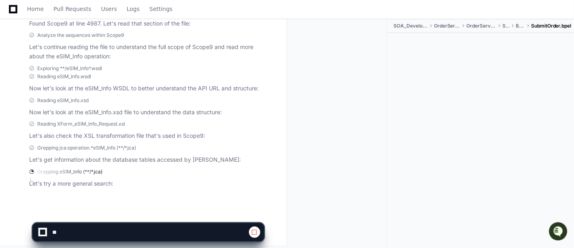
scroll to position [355, 0]
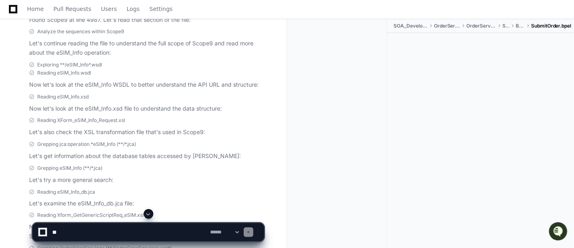
click at [150, 215] on span at bounding box center [148, 214] width 6 height 6
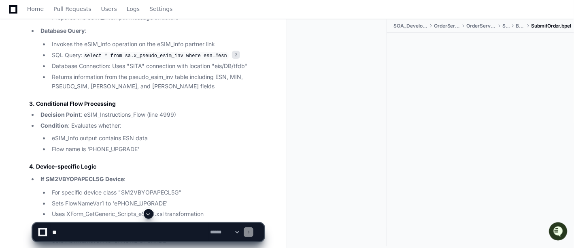
scroll to position [1005, 0]
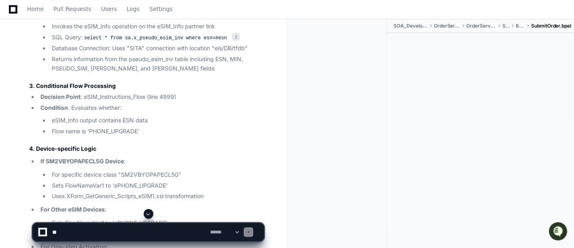
click at [198, 58] on li "Returns information from the pseudo_esim_inv table including ESN, MIN, PSEUDO_S…" at bounding box center [156, 64] width 215 height 19
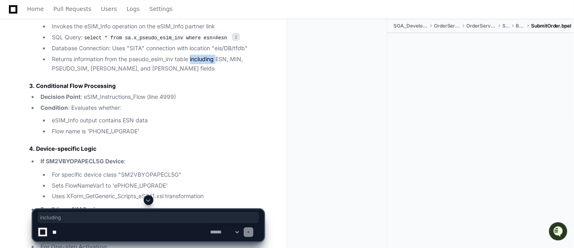
click at [198, 58] on li "Returns information from the pseudo_esim_inv table including ESN, MIN, PSEUDO_S…" at bounding box center [156, 64] width 215 height 19
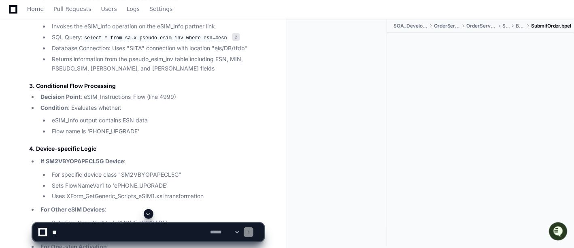
click at [122, 61] on li "Returns information from the pseudo_esim_inv table including ESN, MIN, PSEUDO_S…" at bounding box center [156, 64] width 215 height 19
click at [133, 59] on li "Returns information from the pseudo_esim_inv table including ESN, MIN, PSEUDO_S…" at bounding box center [156, 64] width 215 height 19
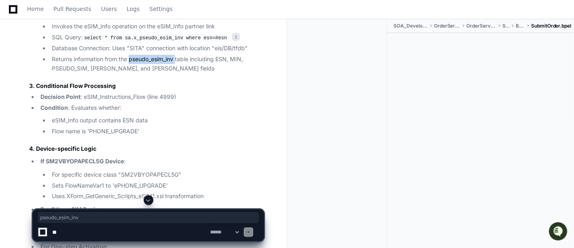
click at [133, 59] on li "Returns information from the pseudo_esim_inv table including ESN, MIN, PSEUDO_S…" at bounding box center [156, 64] width 215 height 19
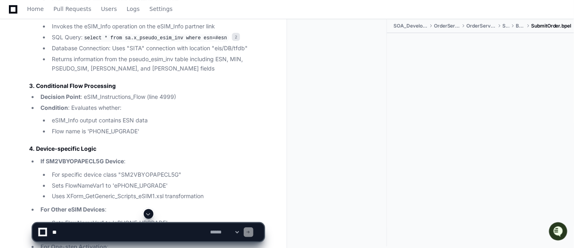
click at [192, 60] on li "Returns information from the pseudo_esim_inv table including ESN, MIN, PSEUDO_S…" at bounding box center [156, 64] width 215 height 19
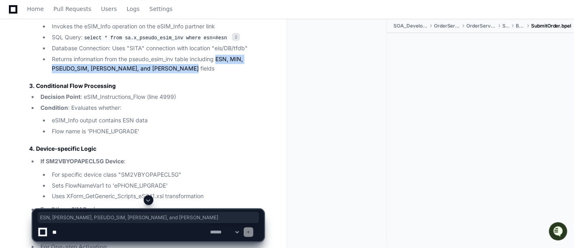
drag, startPoint x: 218, startPoint y: 58, endPoint x: 196, endPoint y: 66, distance: 23.1
click at [196, 66] on li "Returns information from the pseudo_esim_inv table including ESN, MIN, PSEUDO_S…" at bounding box center [156, 64] width 215 height 19
copy li "ESN, [PERSON_NAME], PSEUDO_SIM, [PERSON_NAME], and [PERSON_NAME]"
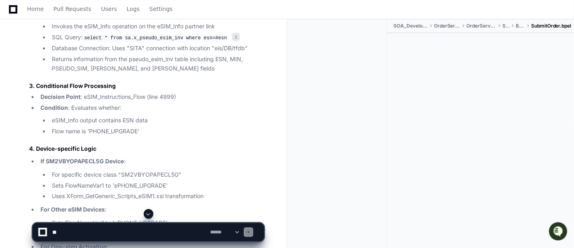
click at [210, 98] on li "Decision Point : eSIM_Instructions_Flow (line 4999)" at bounding box center [151, 96] width 226 height 9
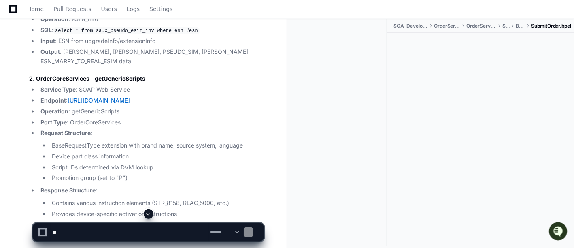
scroll to position [1437, 0]
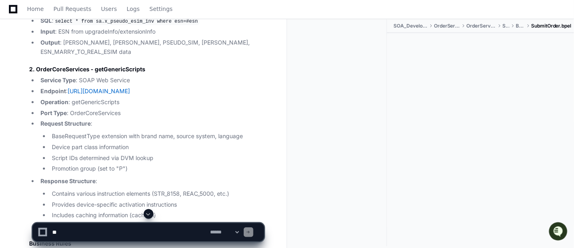
click at [99, 109] on li "Port Type : OrderCoreServices" at bounding box center [151, 113] width 226 height 9
click at [335, 117] on div at bounding box center [341, 132] width 94 height 227
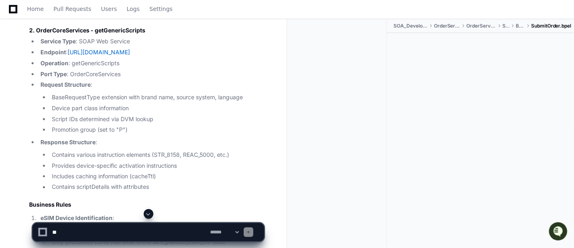
scroll to position [1458, 0]
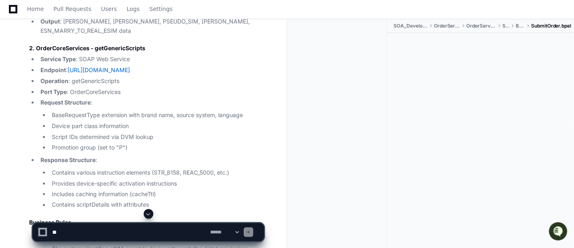
click at [68, 44] on h3 "2. OrderCoreServices - getGenericScripts" at bounding box center [146, 48] width 235 height 8
click at [145, 44] on h3 "2. OrderCoreServices - getGenericScripts" at bounding box center [146, 48] width 235 height 8
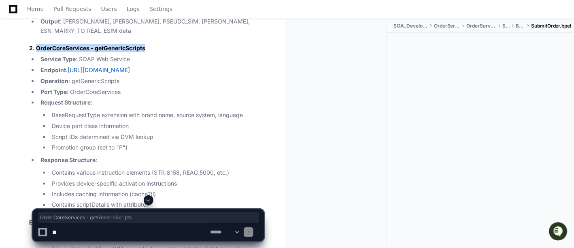
drag, startPoint x: 144, startPoint y: 38, endPoint x: 36, endPoint y: 39, distance: 108.2
click at [36, 44] on h3 "2. OrderCoreServices - getGenericScripts" at bounding box center [146, 48] width 235 height 8
copy h3 "OrderCoreServices - getGenericScripts"
drag, startPoint x: 247, startPoint y: 60, endPoint x: 135, endPoint y: 59, distance: 111.8
click at [135, 66] on li "Endpoint : [URL][DOMAIN_NAME]" at bounding box center [151, 70] width 226 height 9
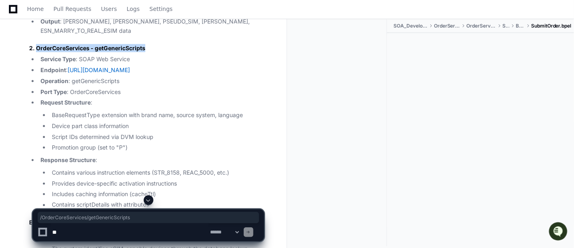
copy link "/OrderCoreServices/getGenericScripts"
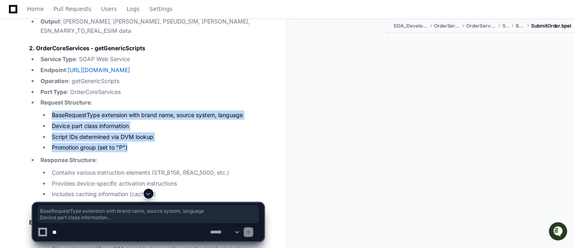
drag, startPoint x: 130, startPoint y: 134, endPoint x: 38, endPoint y: 106, distance: 96.1
click at [38, 106] on li "Request Structure : BaseRequestType extension with brand name, source system, l…" at bounding box center [151, 125] width 226 height 54
click at [139, 132] on li "Script IDs determined via DVM lookup" at bounding box center [156, 136] width 215 height 9
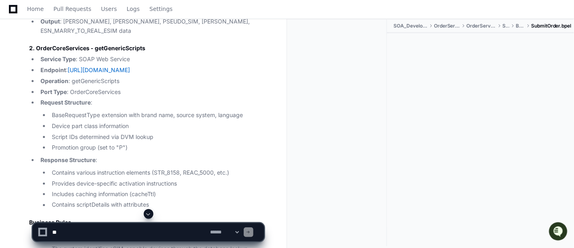
click at [75, 111] on li "BaseRequestType extension with brand name, source system, language" at bounding box center [156, 115] width 215 height 9
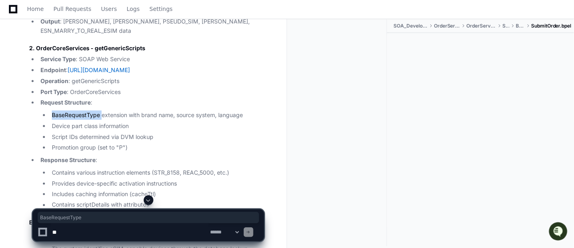
click at [75, 111] on li "BaseRequestType extension with brand name, source system, language" at bounding box center [156, 115] width 215 height 9
click at [220, 111] on li "BaseRequestType extension with brand name, source system, language" at bounding box center [156, 115] width 215 height 9
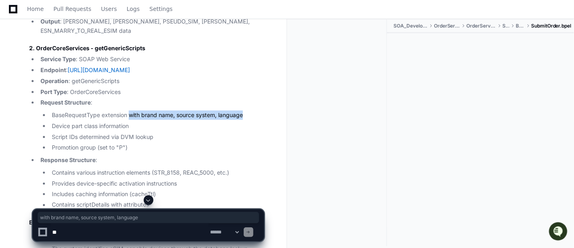
drag, startPoint x: 243, startPoint y: 103, endPoint x: 129, endPoint y: 100, distance: 114.3
click at [129, 111] on li "BaseRequestType extension with brand name, source system, language" at bounding box center [156, 115] width 215 height 9
click at [67, 111] on li "BaseRequestType extension with brand name, source system, language" at bounding box center [156, 115] width 215 height 9
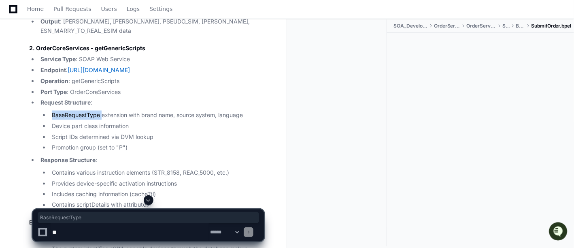
click at [67, 111] on li "BaseRequestType extension with brand name, source system, language" at bounding box center [156, 115] width 215 height 9
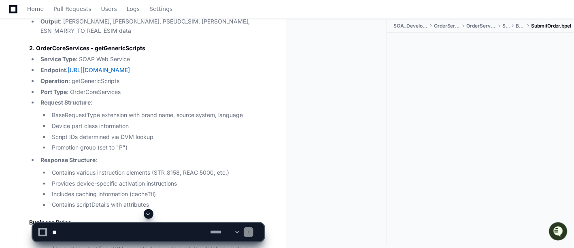
click at [66, 122] on li "Device part class information" at bounding box center [156, 126] width 215 height 9
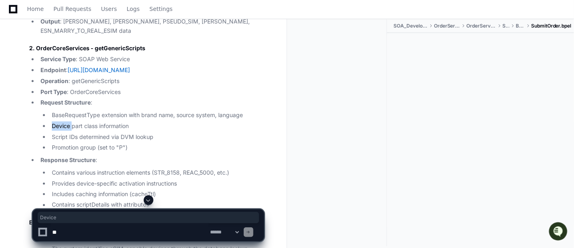
click at [66, 122] on li "Device part class information" at bounding box center [156, 126] width 215 height 9
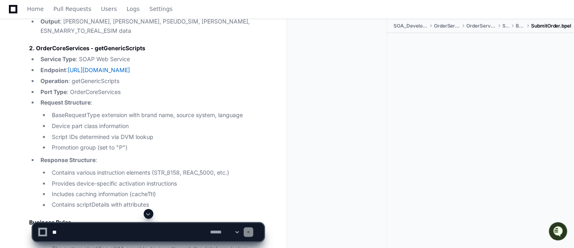
click at [111, 122] on li "Device part class information" at bounding box center [156, 126] width 215 height 9
click at [80, 132] on li "Script IDs determined via DVM lookup" at bounding box center [156, 136] width 215 height 9
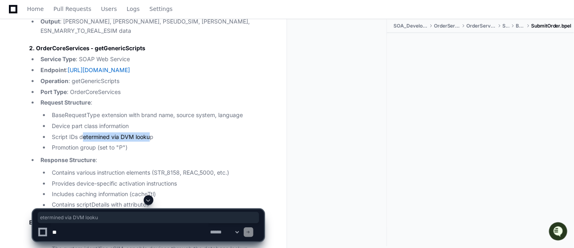
drag, startPoint x: 151, startPoint y: 126, endPoint x: 94, endPoint y: 128, distance: 57.5
click at [82, 132] on li "Script IDs determined via DVM lookup" at bounding box center [156, 136] width 215 height 9
click at [132, 132] on li "Script IDs determined via DVM lookup" at bounding box center [156, 136] width 215 height 9
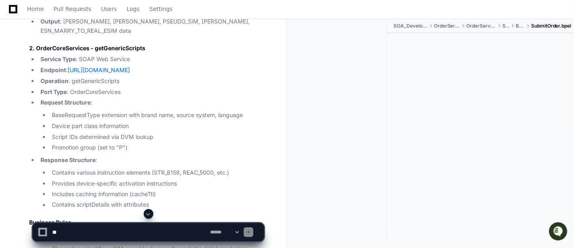
click at [98, 143] on li "Promotion group (set to "P")" at bounding box center [156, 147] width 215 height 9
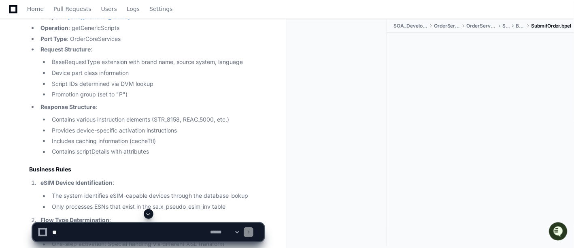
scroll to position [1512, 0]
click at [60, 45] on strong "Request Structure" at bounding box center [66, 48] width 50 height 7
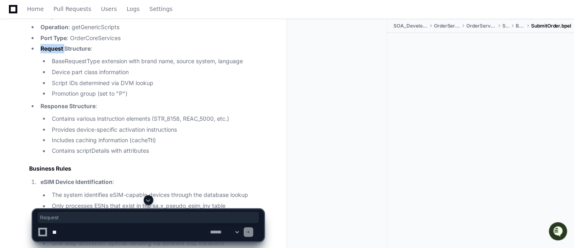
click at [60, 45] on strong "Request Structure" at bounding box center [66, 48] width 50 height 7
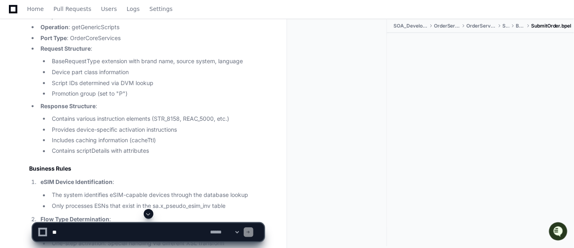
click at [118, 57] on li "BaseRequestType extension with brand name, source system, language" at bounding box center [156, 61] width 215 height 9
click at [87, 57] on li "BaseRequestType extension with brand name, source system, language" at bounding box center [156, 61] width 215 height 9
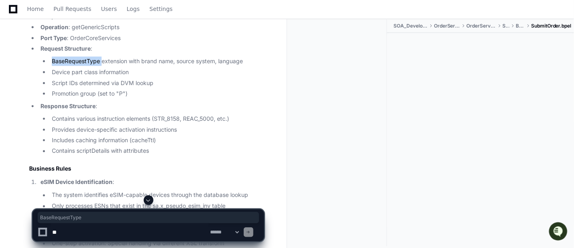
click at [87, 57] on li "BaseRequestType extension with brand name, source system, language" at bounding box center [156, 61] width 215 height 9
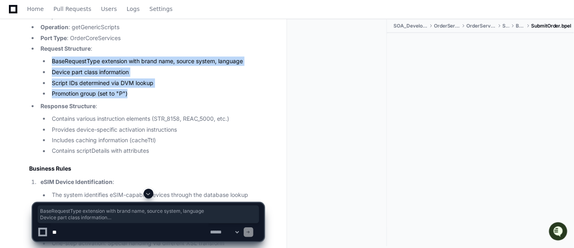
drag, startPoint x: 131, startPoint y: 82, endPoint x: 45, endPoint y: 45, distance: 93.8
click at [45, 57] on ul "BaseRequestType extension with brand name, source system, language Device part …" at bounding box center [153, 78] width 224 height 42
copy ul "BaseRequestType extension with brand name, source system, language Device part …"
click at [136, 89] on li "Promotion group (set to "P")" at bounding box center [156, 93] width 215 height 9
drag, startPoint x: 128, startPoint y: 83, endPoint x: 28, endPoint y: 37, distance: 110.6
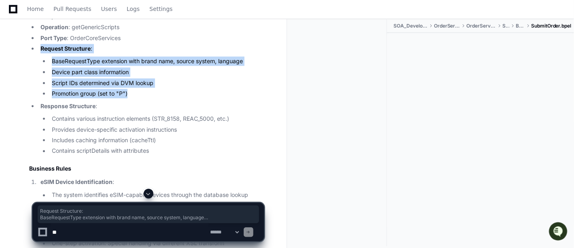
copy li "Request Structure : BaseRequestType extension with brand name, source system, l…"
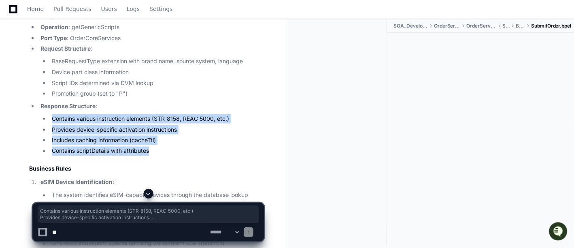
drag, startPoint x: 162, startPoint y: 138, endPoint x: 38, endPoint y: 105, distance: 127.8
click at [38, 105] on li "Response Structure : Contains various instruction elements (STR_8158, REAC_5000…" at bounding box center [151, 129] width 226 height 54
copy ul "Contains various instruction elements (STR_8158, REAC_5000, etc.) Provides devi…"
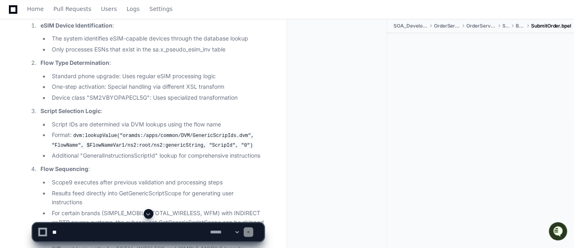
scroll to position [1674, 0]
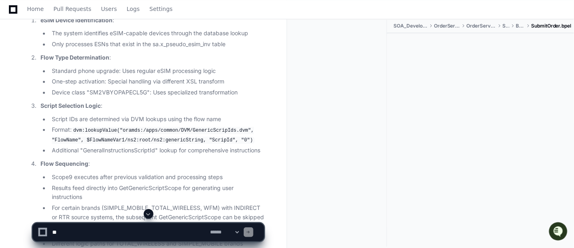
click at [67, 102] on strong "Script Selection Logic" at bounding box center [71, 105] width 60 height 7
click at [139, 146] on li "Additional "GeneralInstructionsScriptId" lookup for comprehensive instructions" at bounding box center [156, 150] width 215 height 9
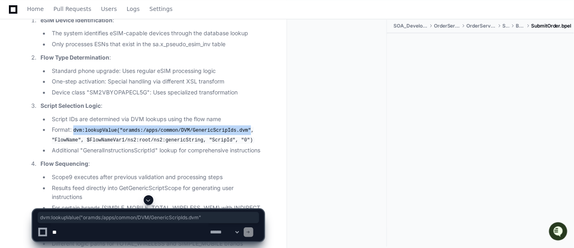
drag, startPoint x: 75, startPoint y: 119, endPoint x: 238, endPoint y: 116, distance: 162.9
click at [238, 127] on code "dvm:lookupValue("oramds:/apps/common/DVM/GenericScripIds.dvm", "FlowName", $Flo…" at bounding box center [153, 135] width 203 height 17
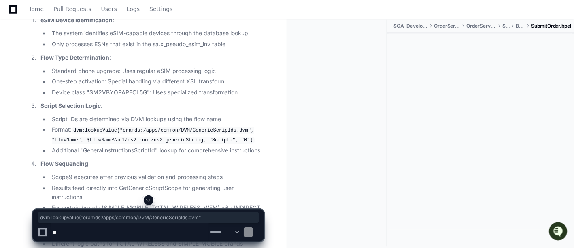
click at [176, 146] on li "Additional "GeneralInstructionsScriptId" lookup for comprehensive instructions" at bounding box center [156, 150] width 215 height 9
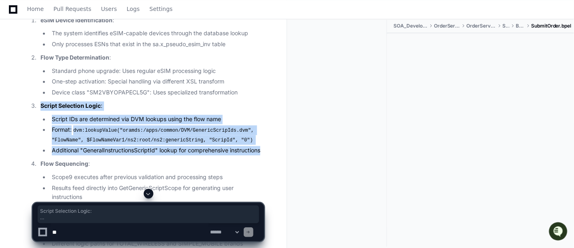
drag, startPoint x: 269, startPoint y: 138, endPoint x: 22, endPoint y: 95, distance: 251.2
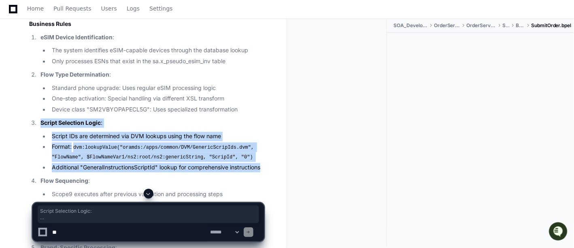
scroll to position [1638, 0]
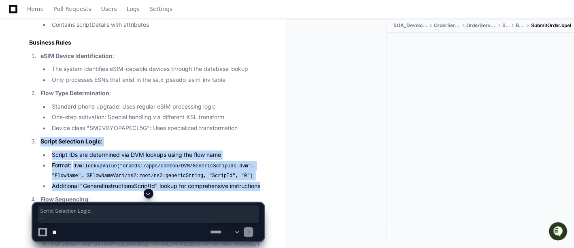
copy li "Script Selection Logic : Script IDs are determined via DVM lookups using the fl…"
